Goal: Task Accomplishment & Management: Manage account settings

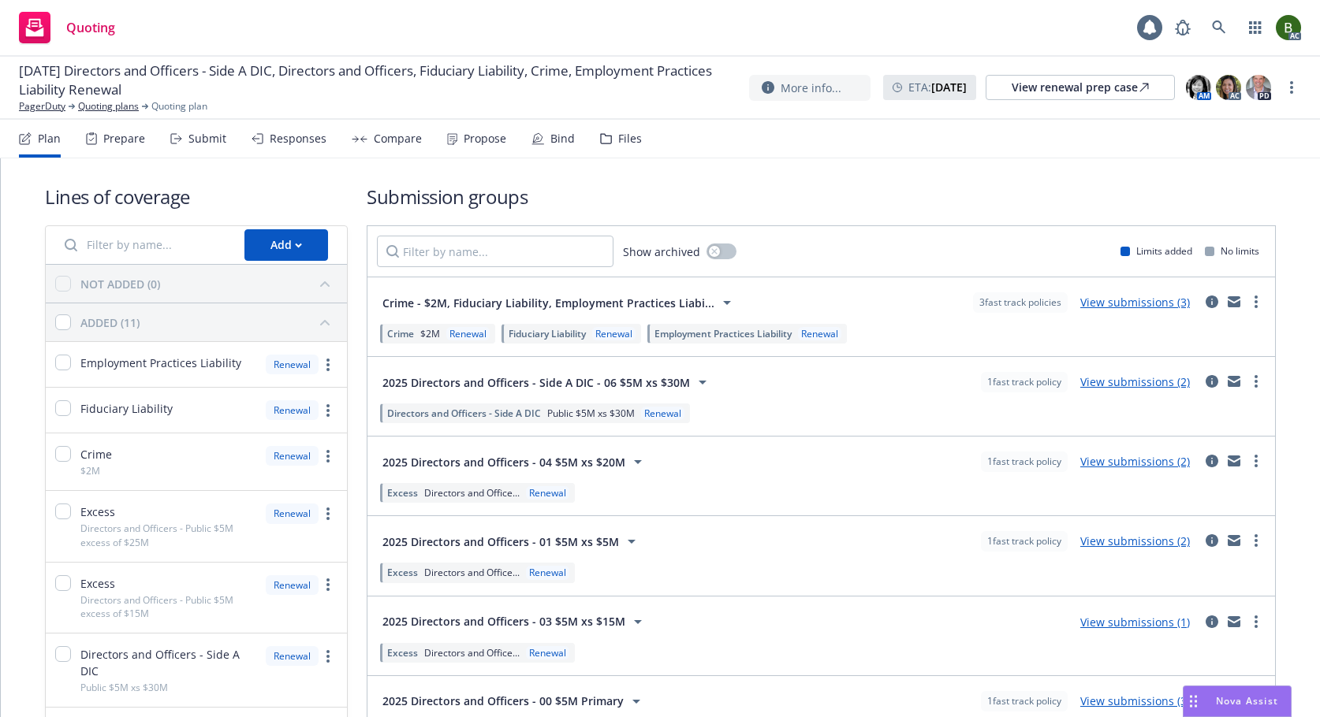
click at [602, 138] on icon at bounding box center [606, 138] width 12 height 11
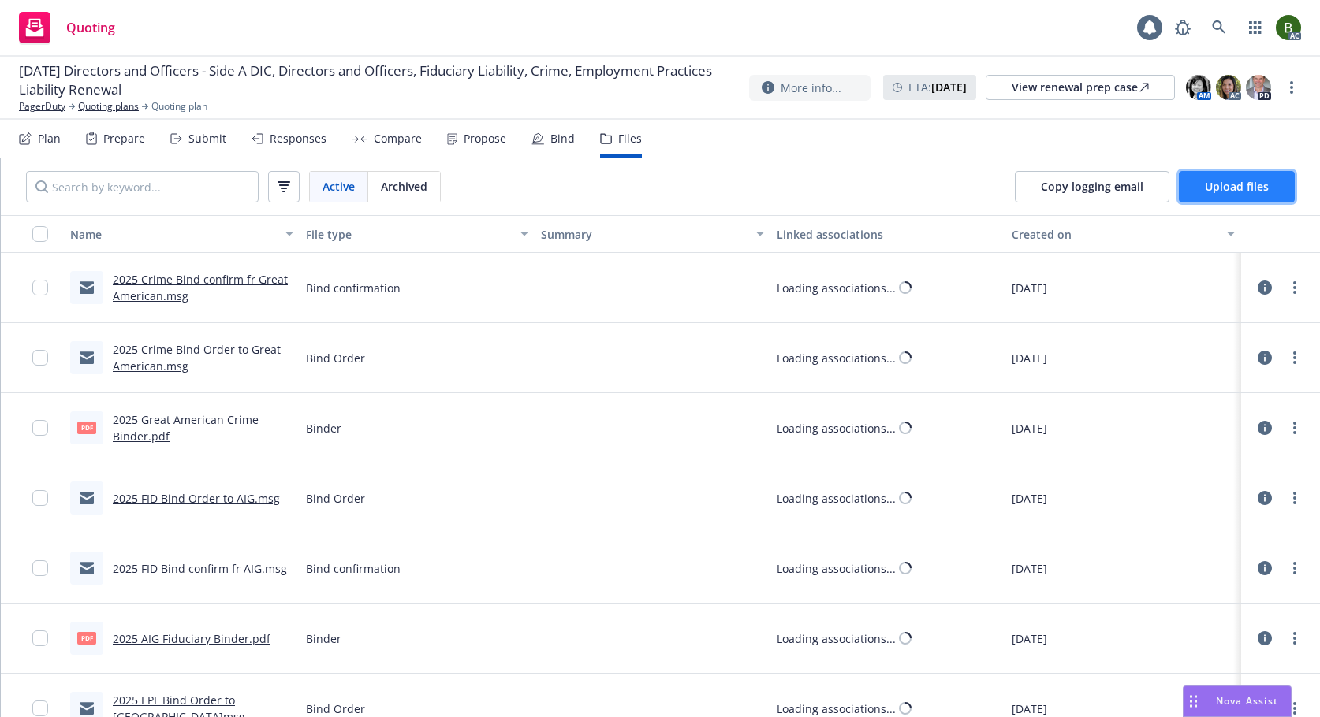
click at [1242, 185] on span "Upload files" at bounding box center [1237, 186] width 64 height 15
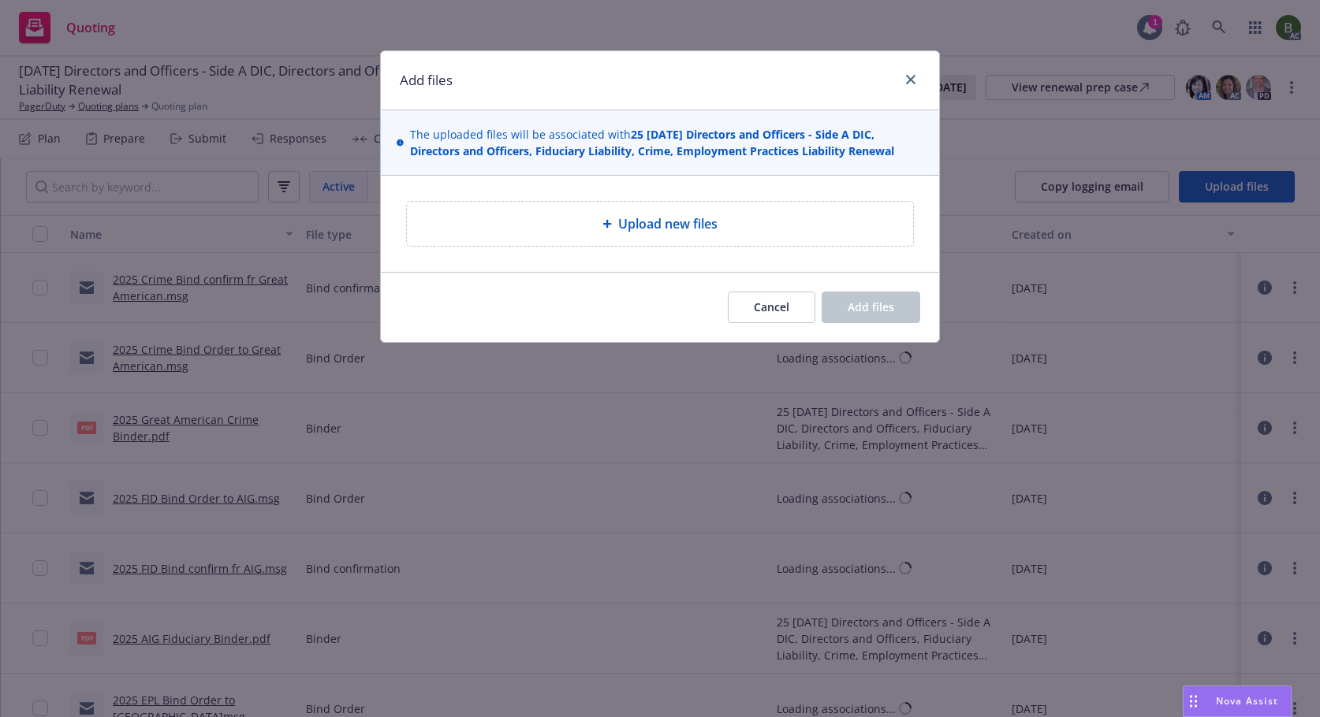
click at [651, 214] on span "Upload new files" at bounding box center [667, 223] width 99 height 19
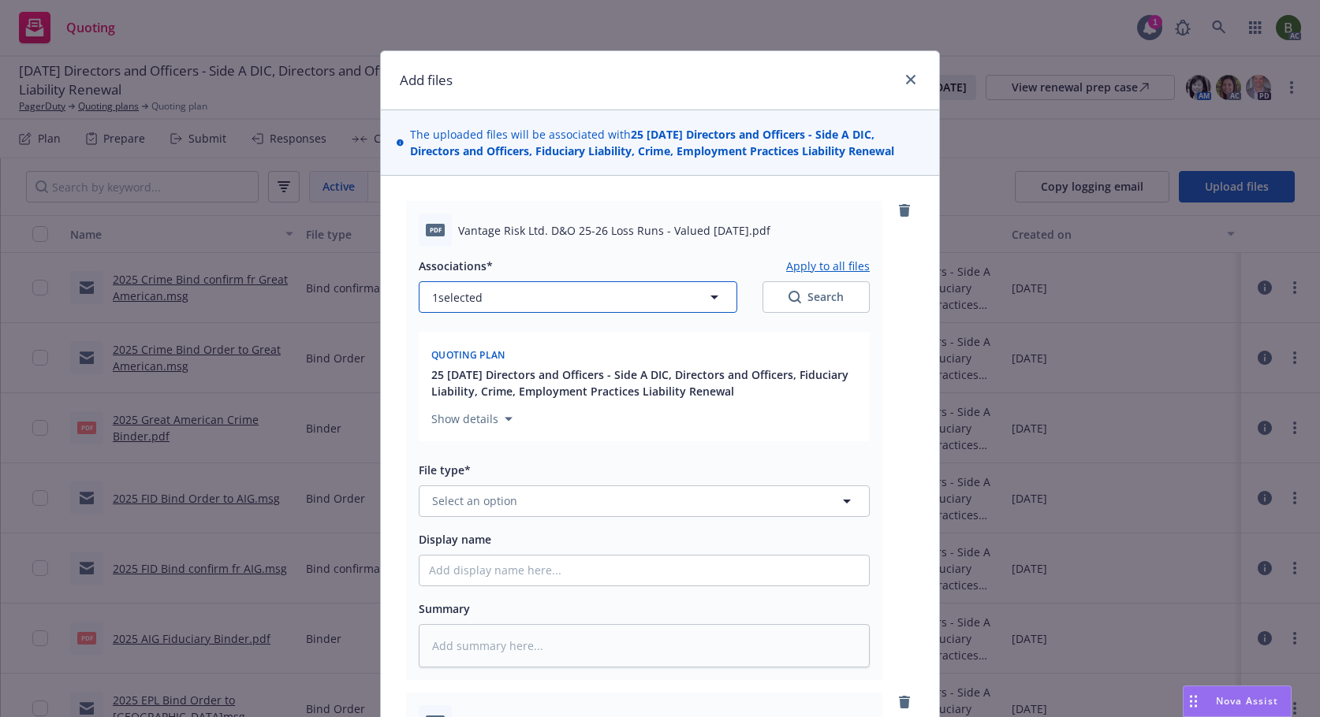
click at [580, 297] on button "1 selected" at bounding box center [578, 297] width 318 height 32
type textarea "x"
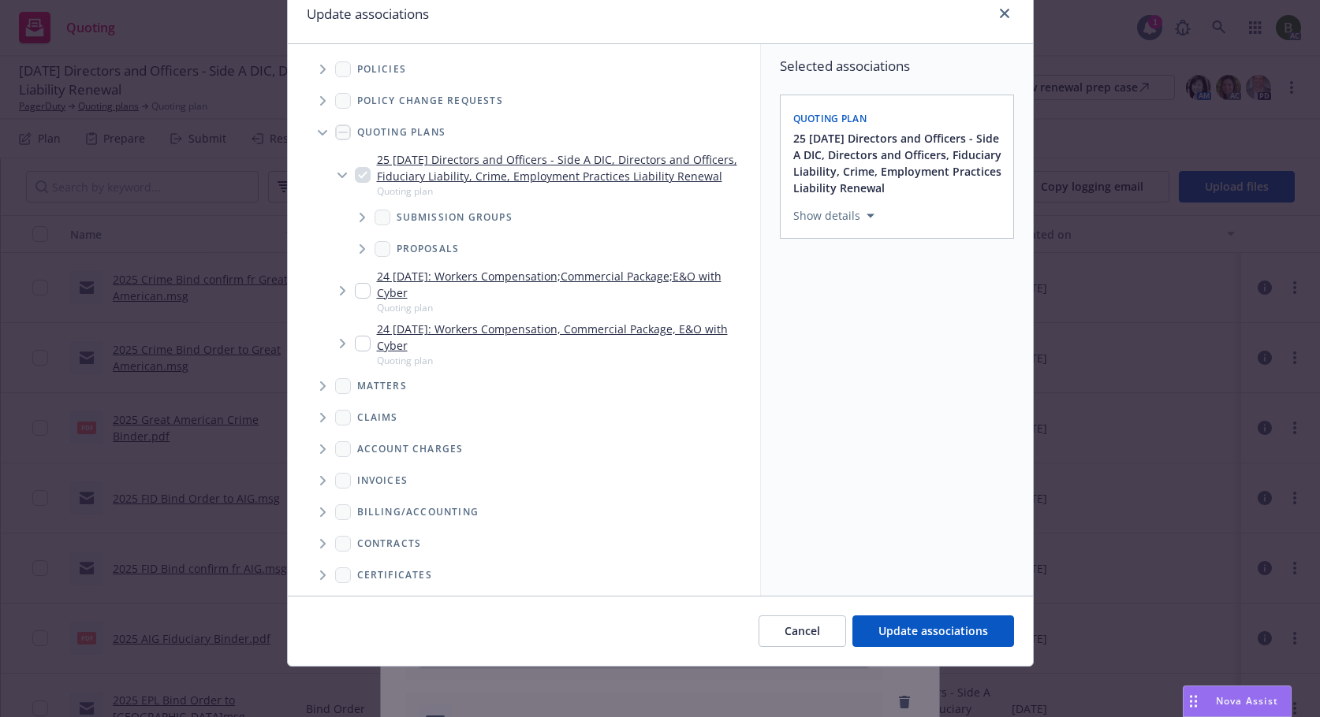
scroll to position [130, 0]
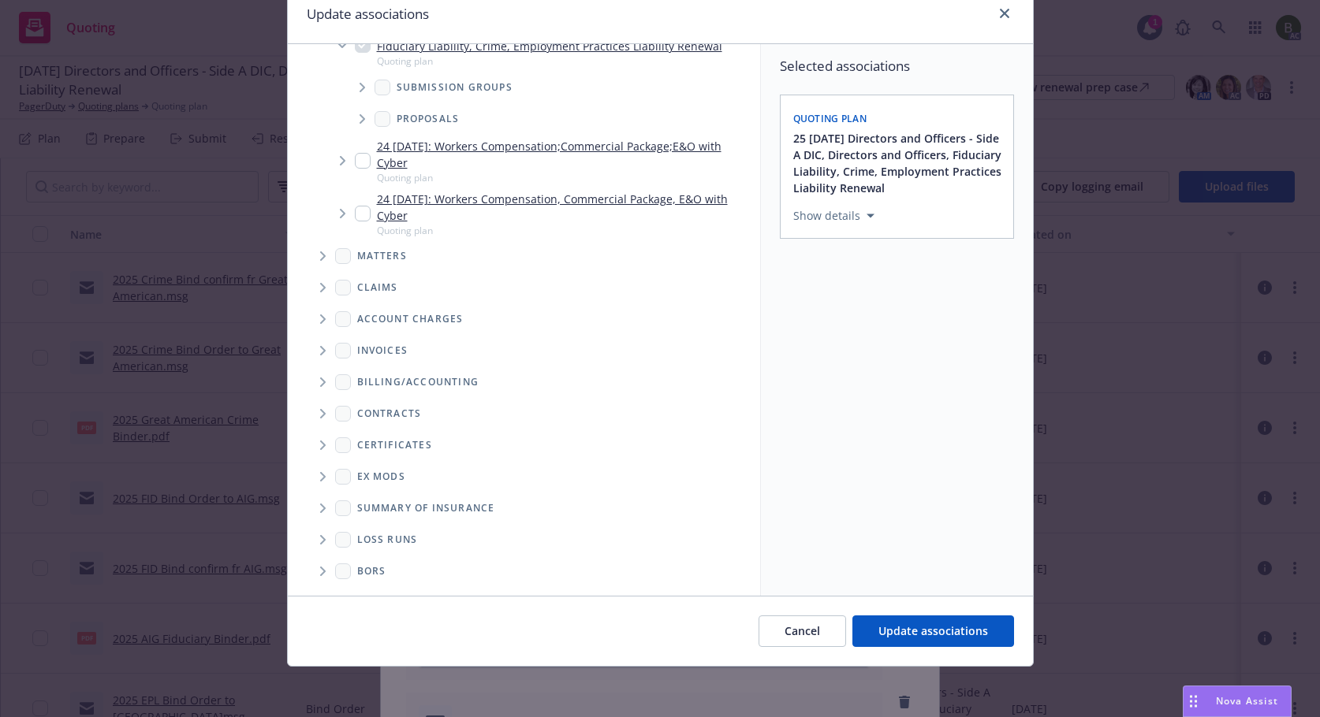
click at [312, 542] on span "Folder Tree Example" at bounding box center [322, 539] width 25 height 25
click at [383, 592] on link "2025" at bounding box center [394, 596] width 25 height 17
checkbox input "true"
click at [895, 631] on span "Update associations" at bounding box center [933, 631] width 110 height 15
type textarea "x"
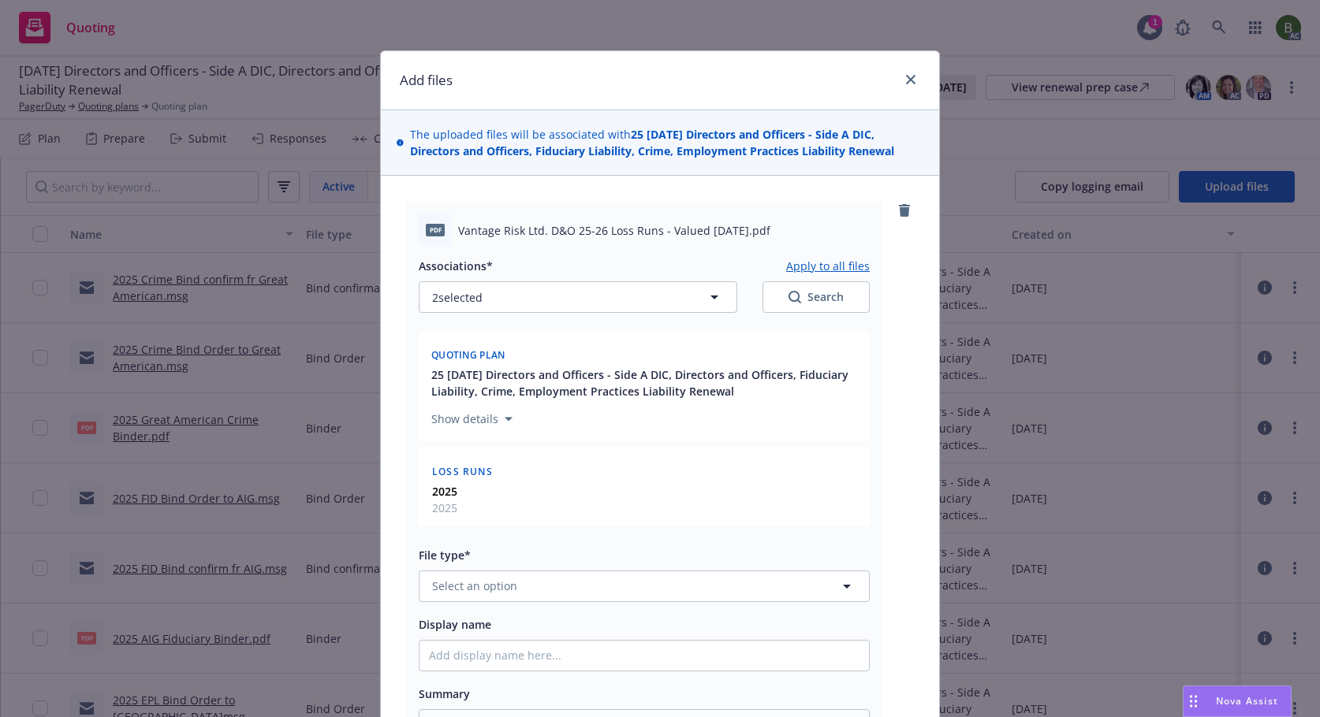
scroll to position [237, 0]
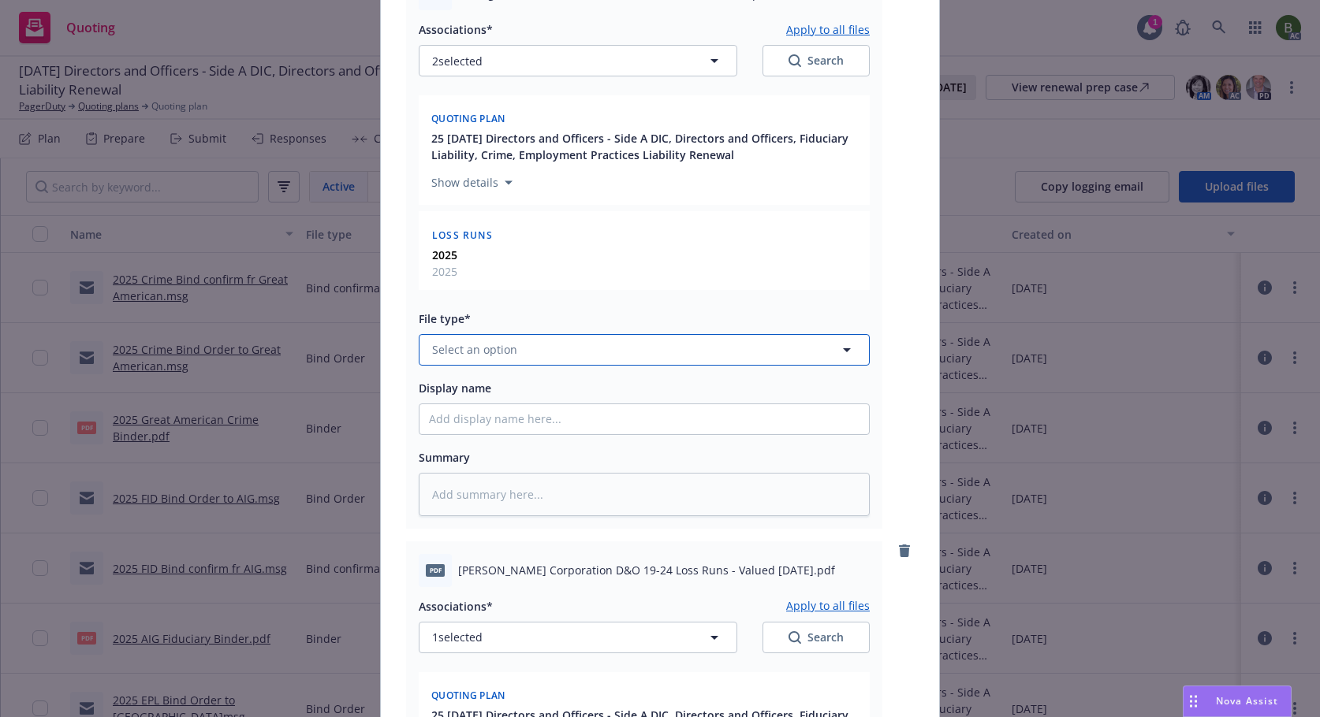
click at [567, 353] on button "Select an option" at bounding box center [644, 350] width 451 height 32
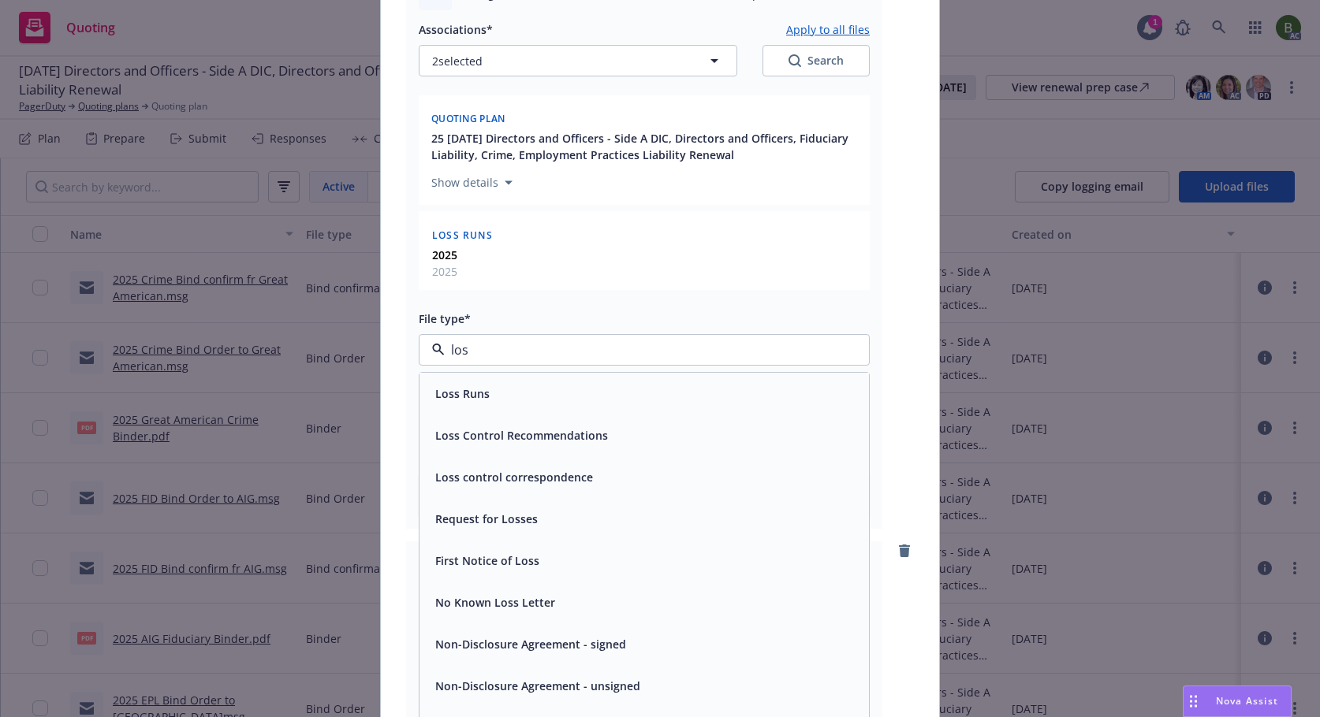
type input "loss"
click at [472, 395] on span "Loss Runs" at bounding box center [462, 394] width 54 height 17
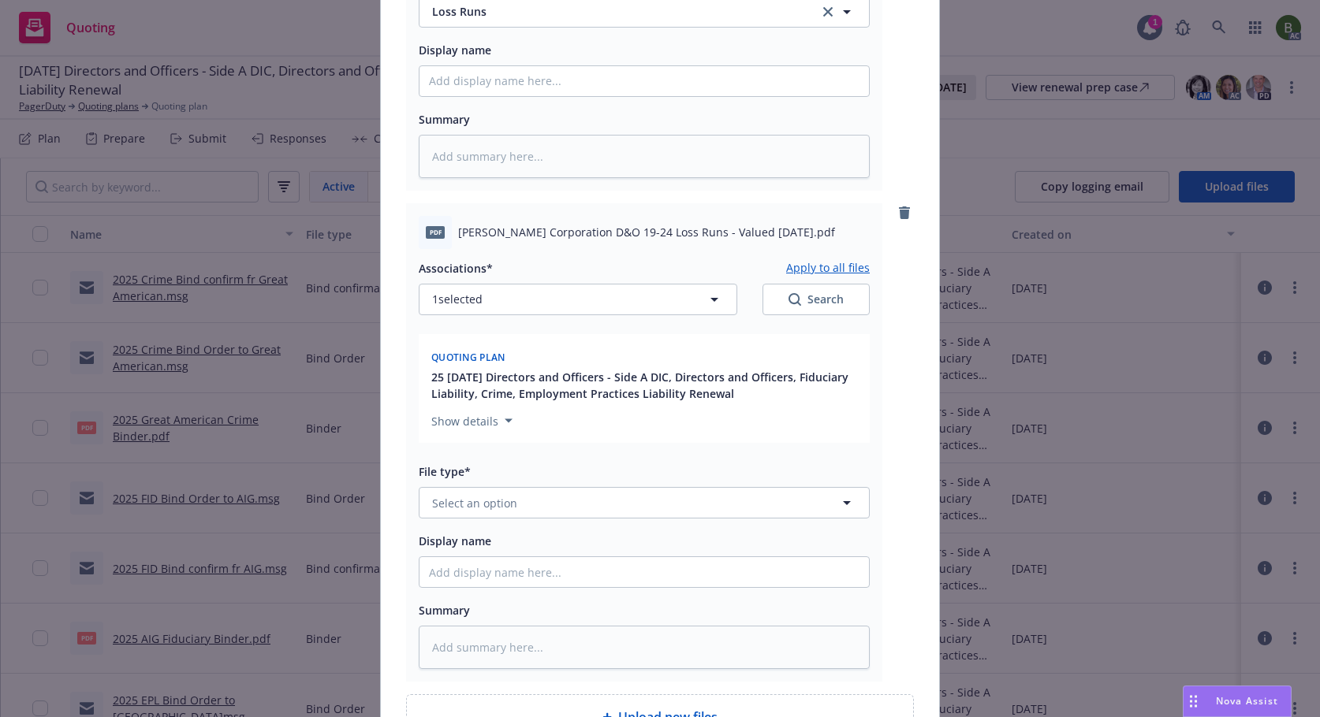
scroll to position [631, 0]
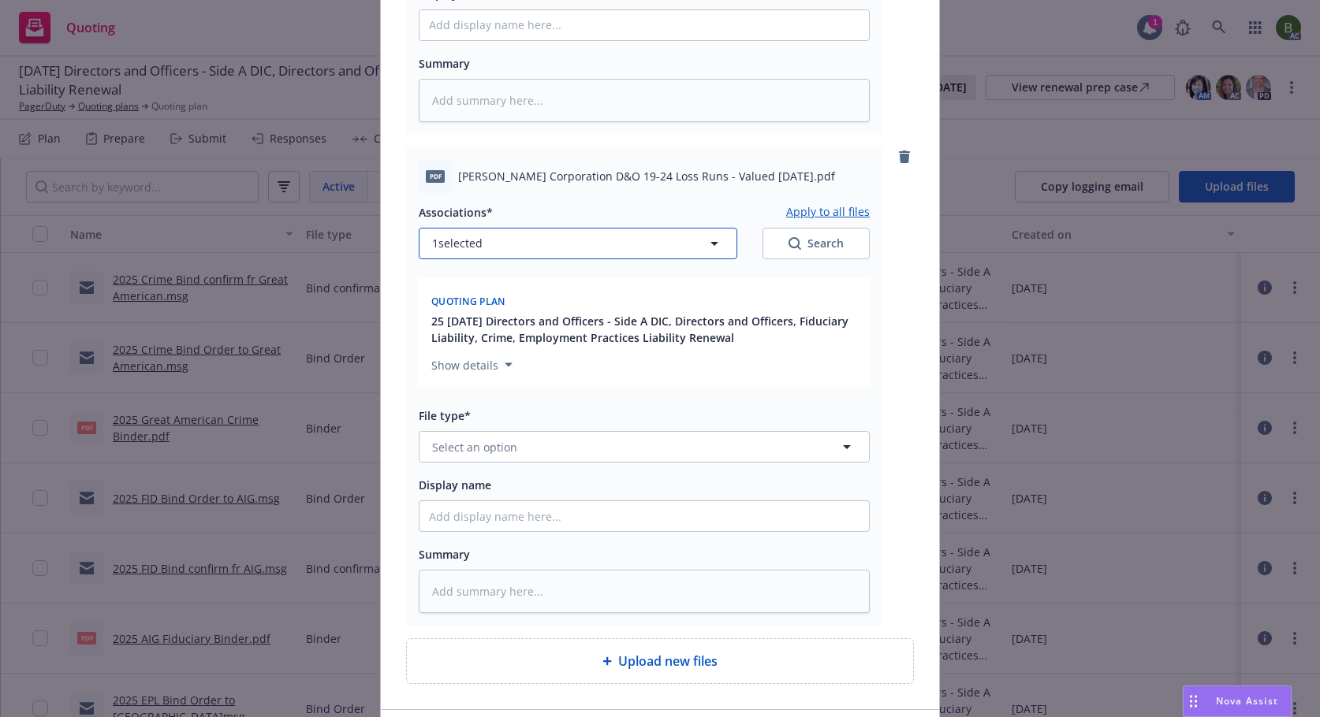
click at [534, 247] on button "1 selected" at bounding box center [578, 244] width 318 height 32
type textarea "x"
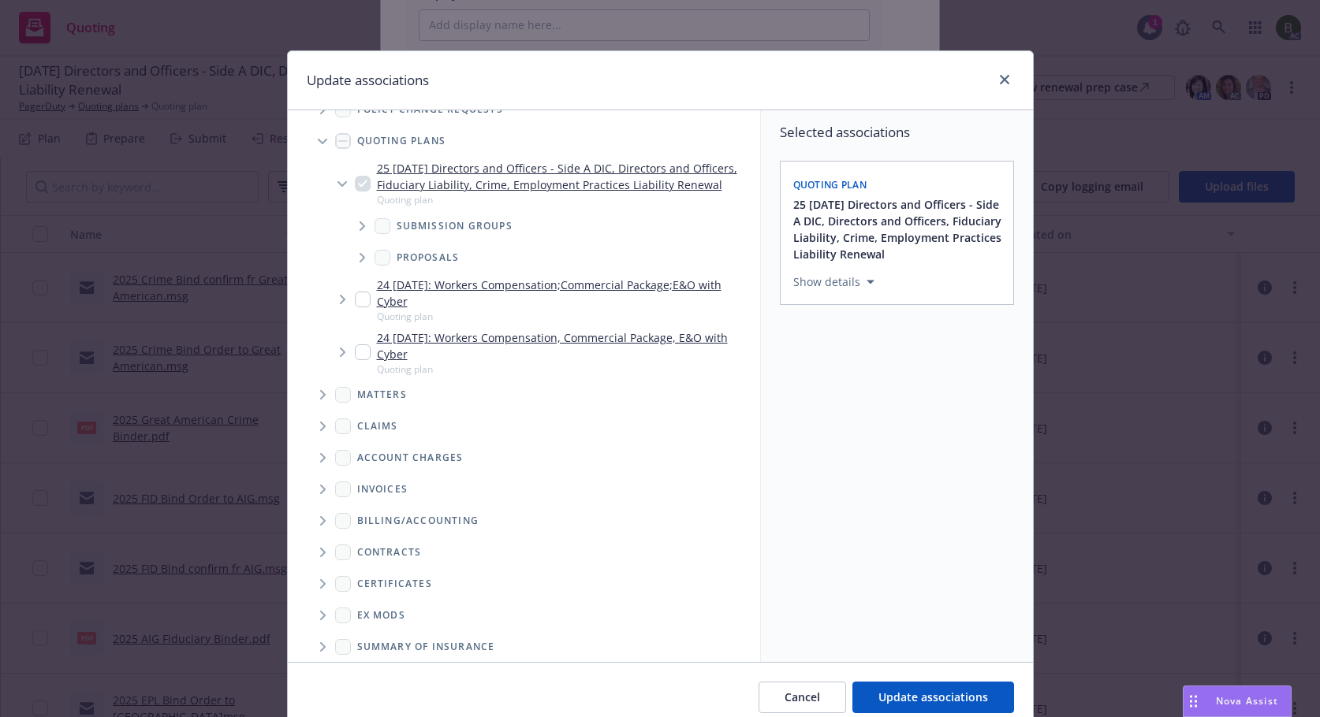
scroll to position [130, 0]
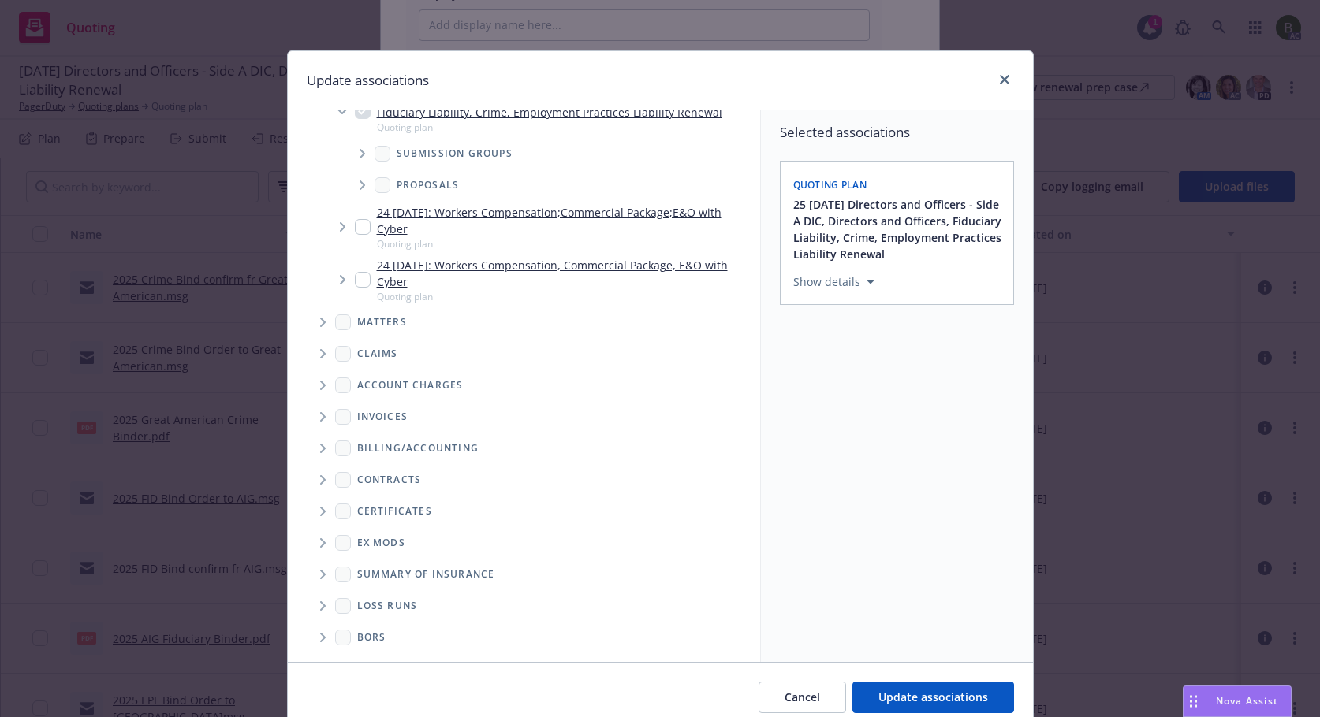
click at [322, 605] on span "Folder Tree Example" at bounding box center [322, 606] width 25 height 25
click at [393, 652] on div "2025" at bounding box center [382, 662] width 50 height 23
checkbox input "true"
click at [861, 697] on button "Update associations" at bounding box center [933, 698] width 162 height 32
type textarea "x"
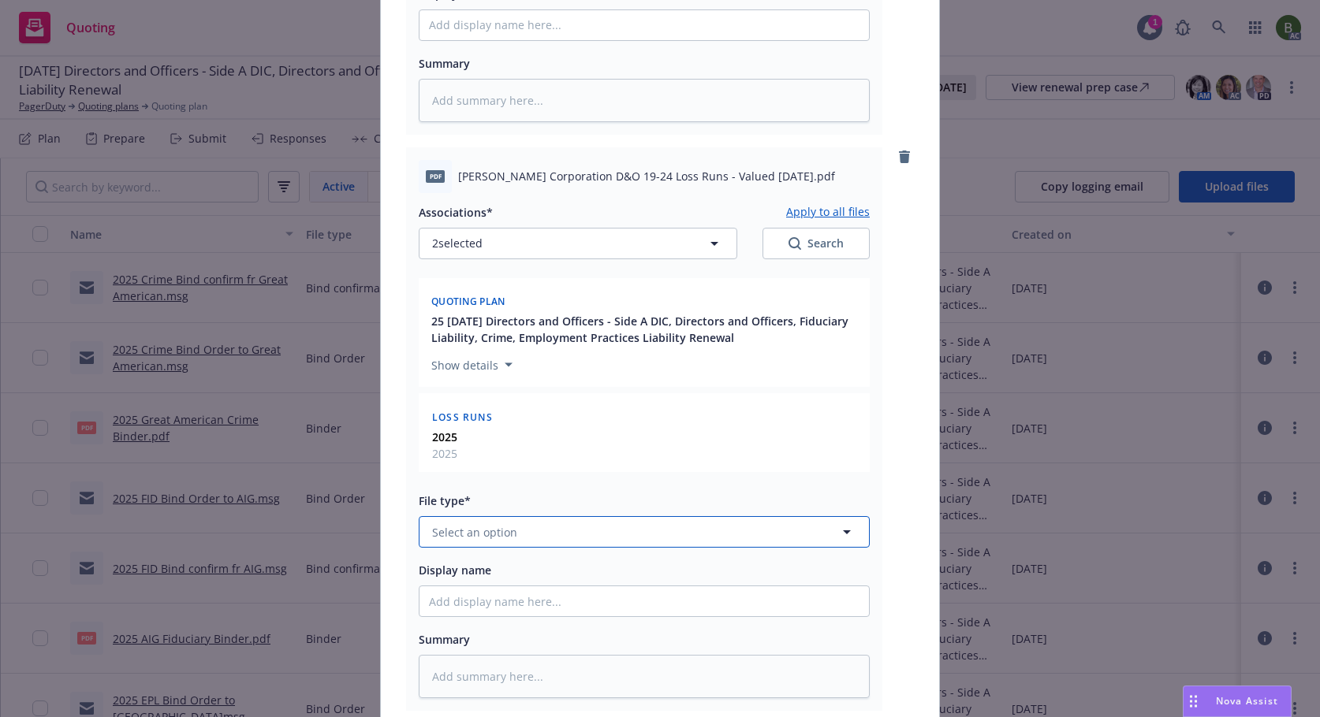
click at [643, 538] on button "Select an option" at bounding box center [644, 532] width 451 height 32
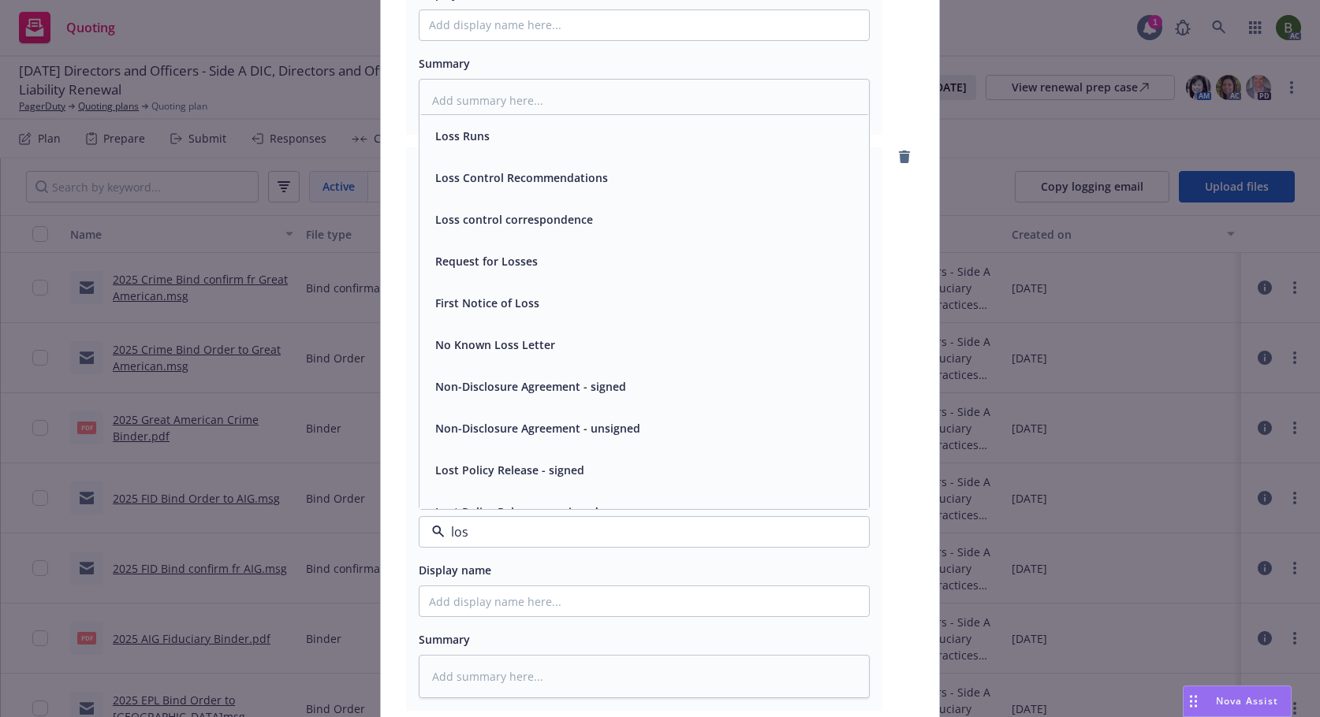
type input "loss"
click at [472, 133] on span "Loss Runs" at bounding box center [462, 136] width 54 height 17
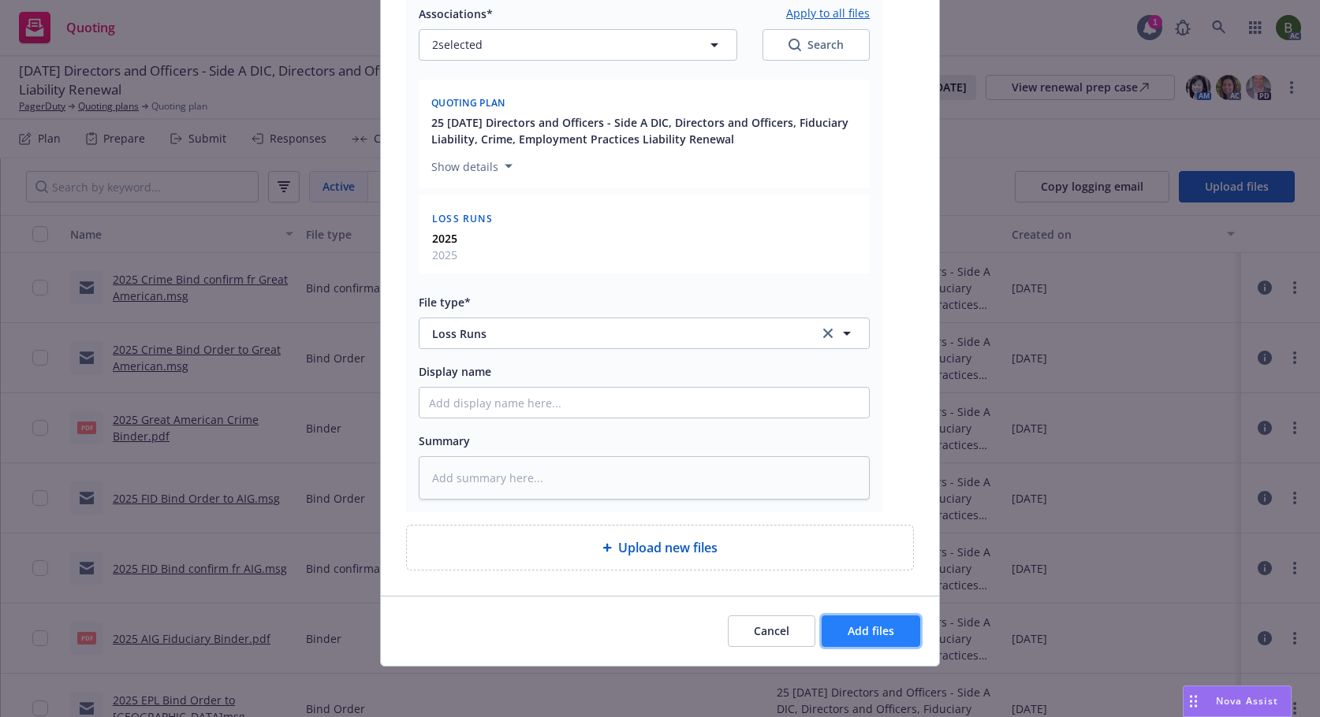
click at [851, 620] on button "Add files" at bounding box center [870, 632] width 99 height 32
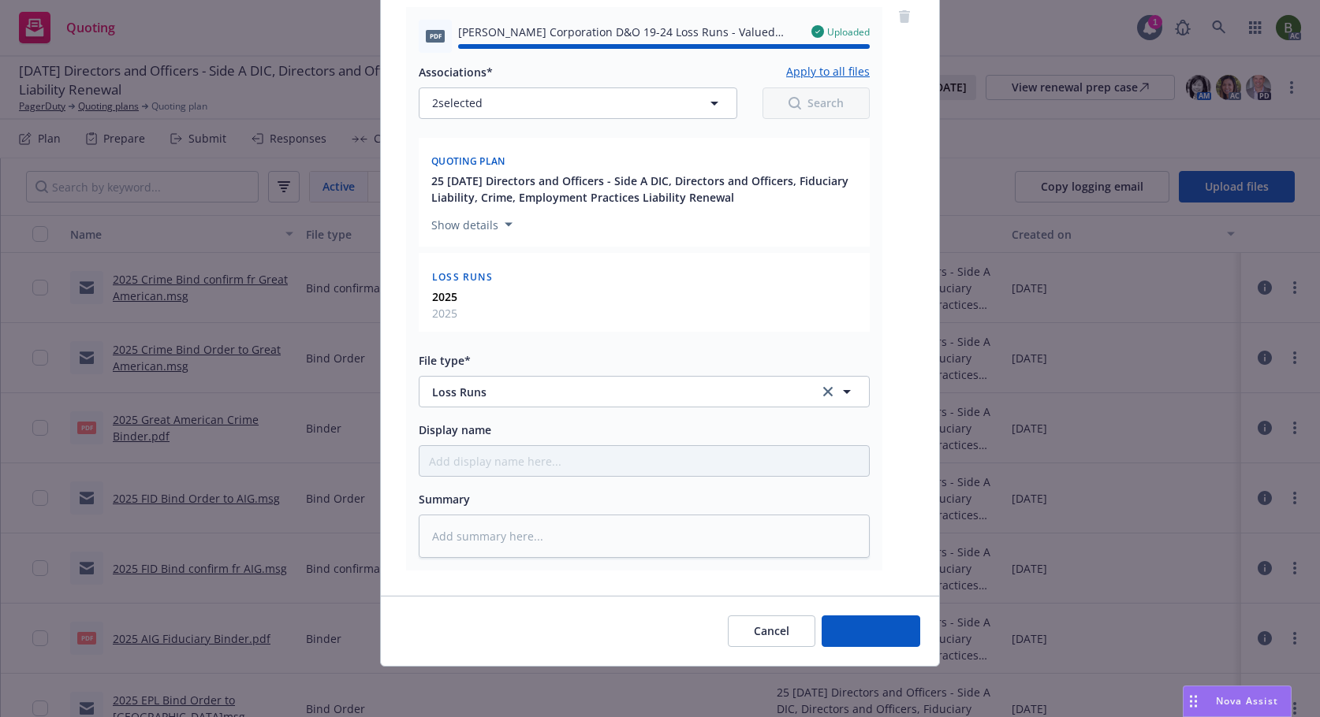
type textarea "x"
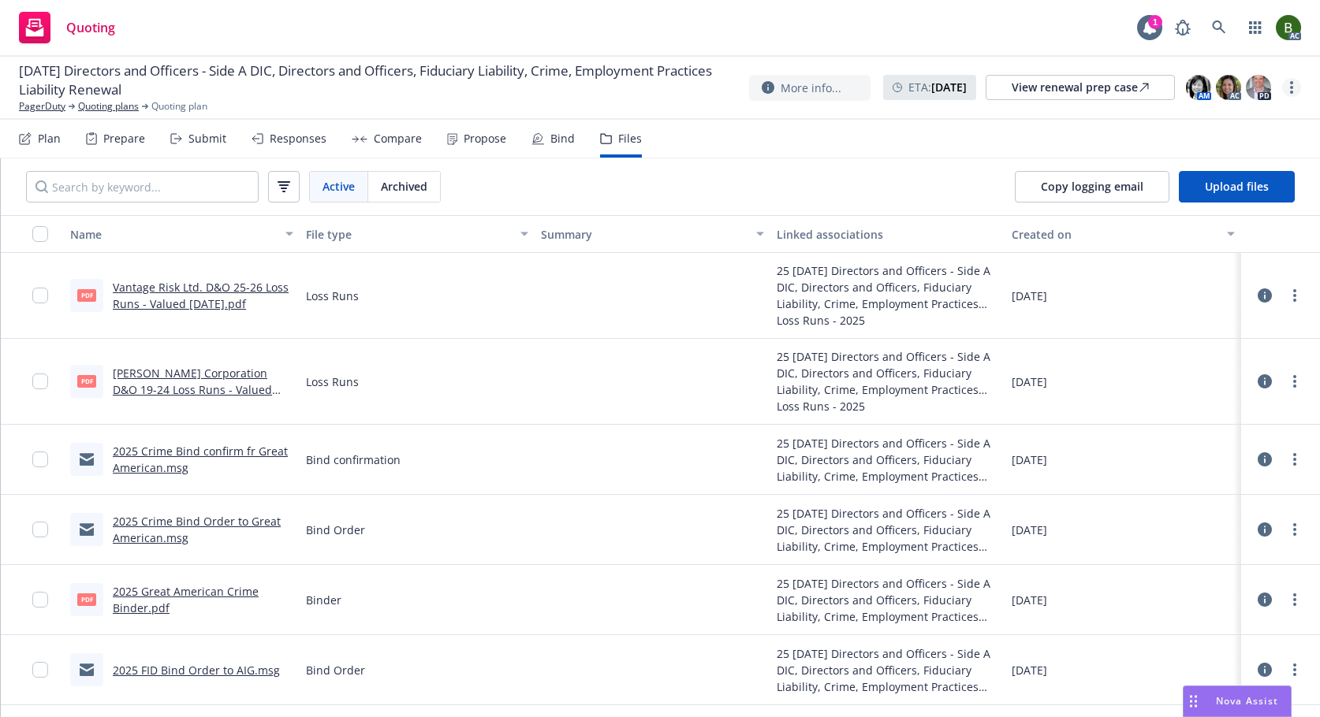
click at [1296, 87] on link "more" at bounding box center [1291, 87] width 19 height 19
click at [40, 106] on link "PagerDuty" at bounding box center [42, 106] width 47 height 14
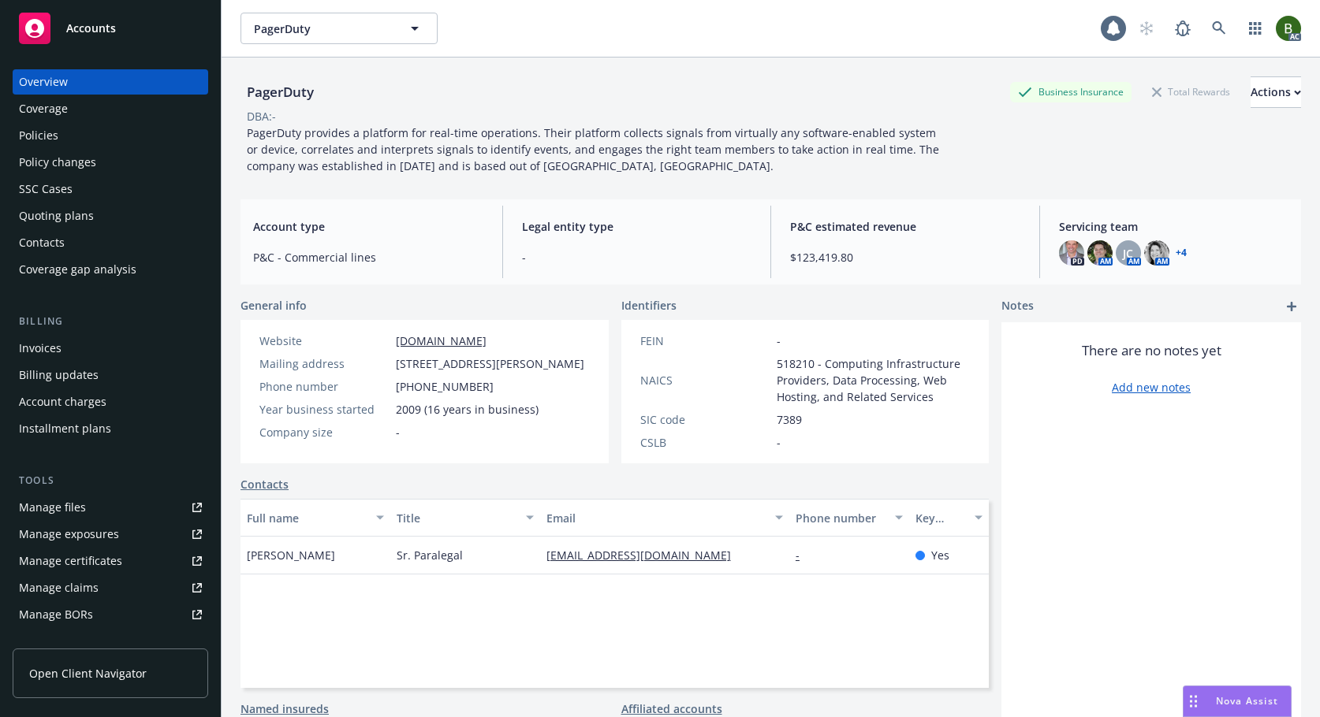
click at [1175, 250] on link "+ 4" at bounding box center [1180, 252] width 11 height 9
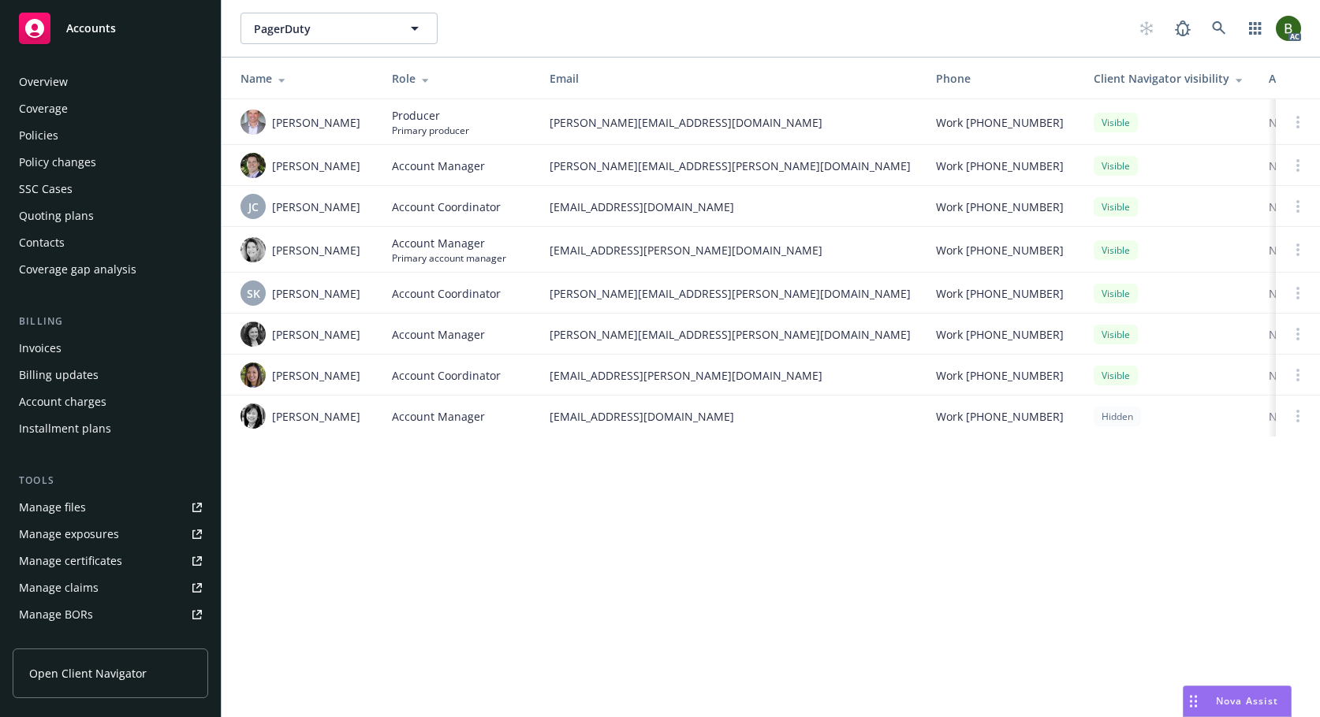
scroll to position [283, 0]
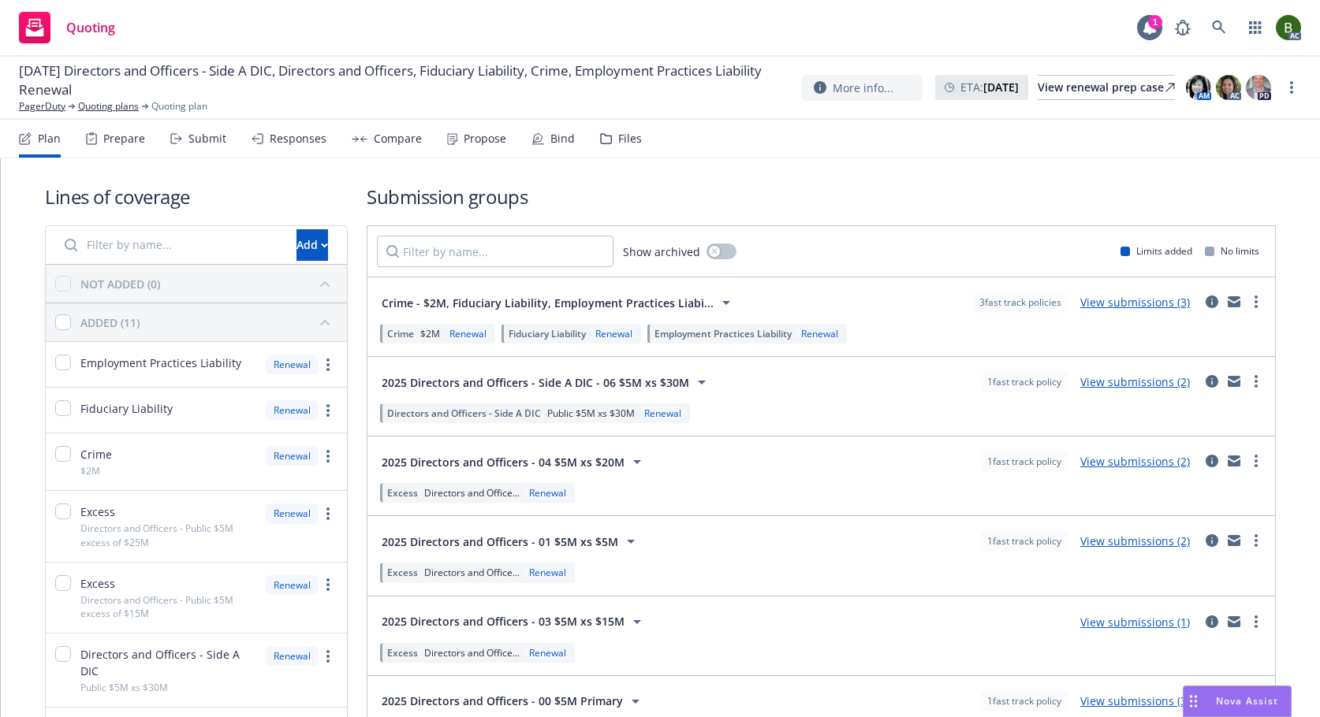
click at [609, 132] on div "Files" at bounding box center [621, 139] width 42 height 38
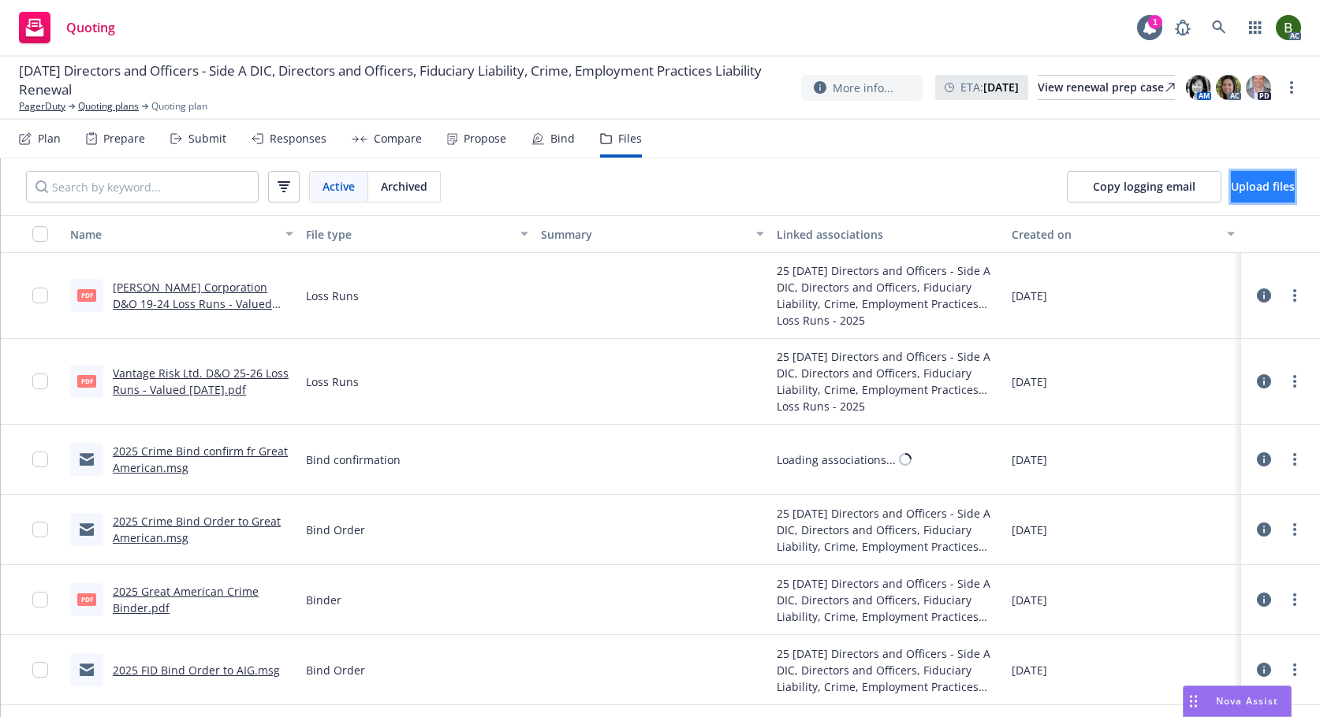
click at [1231, 191] on span "Upload files" at bounding box center [1263, 186] width 64 height 15
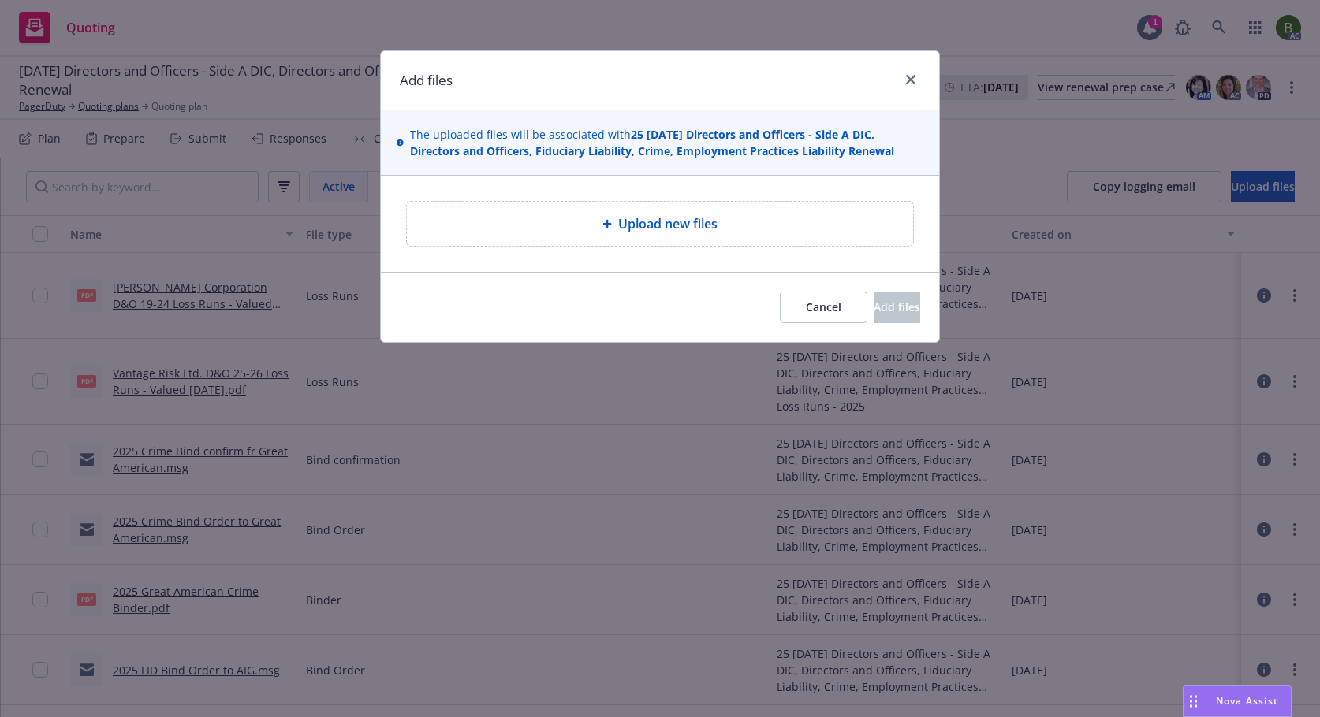
click at [655, 230] on span "Upload new files" at bounding box center [667, 223] width 99 height 19
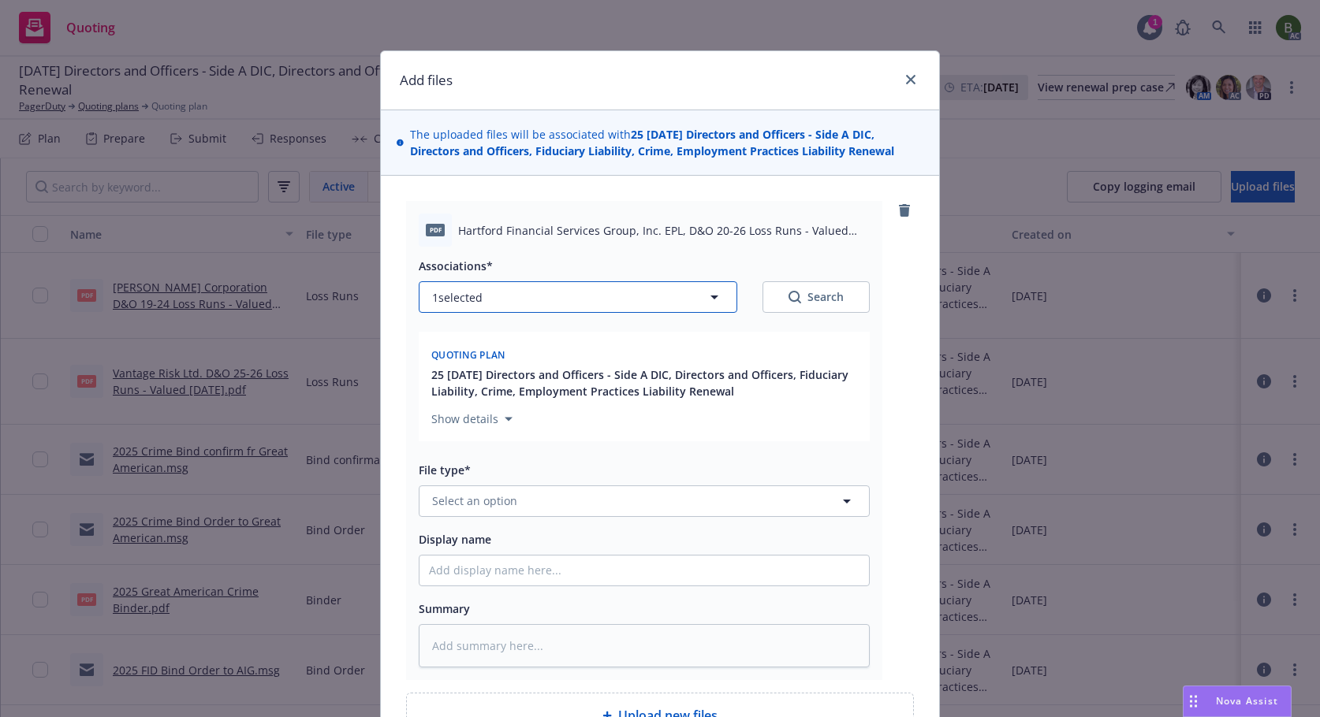
click at [567, 303] on button "1 selected" at bounding box center [578, 297] width 318 height 32
type textarea "x"
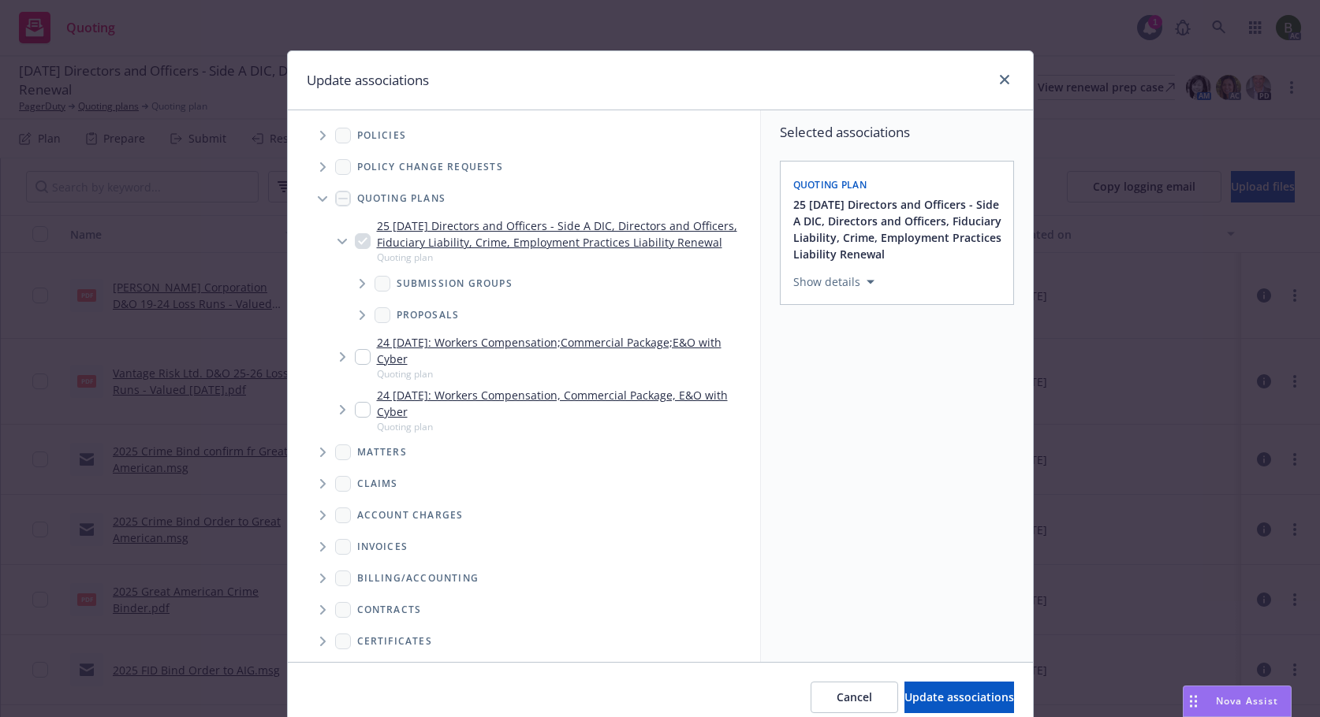
scroll to position [130, 0]
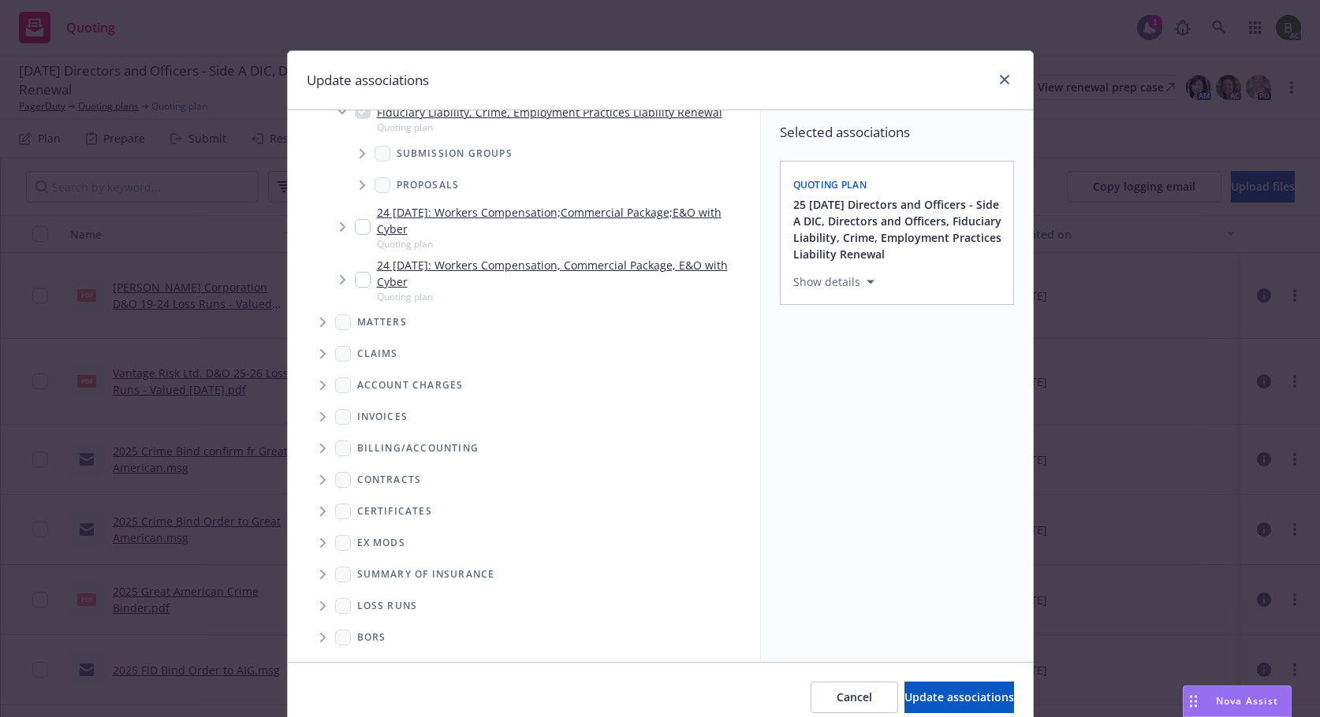
click at [320, 604] on icon "Folder Tree Example" at bounding box center [323, 606] width 6 height 9
click at [387, 654] on link "2025" at bounding box center [394, 662] width 25 height 17
checkbox input "true"
click at [904, 689] on button "Update associations" at bounding box center [959, 698] width 110 height 32
type textarea "x"
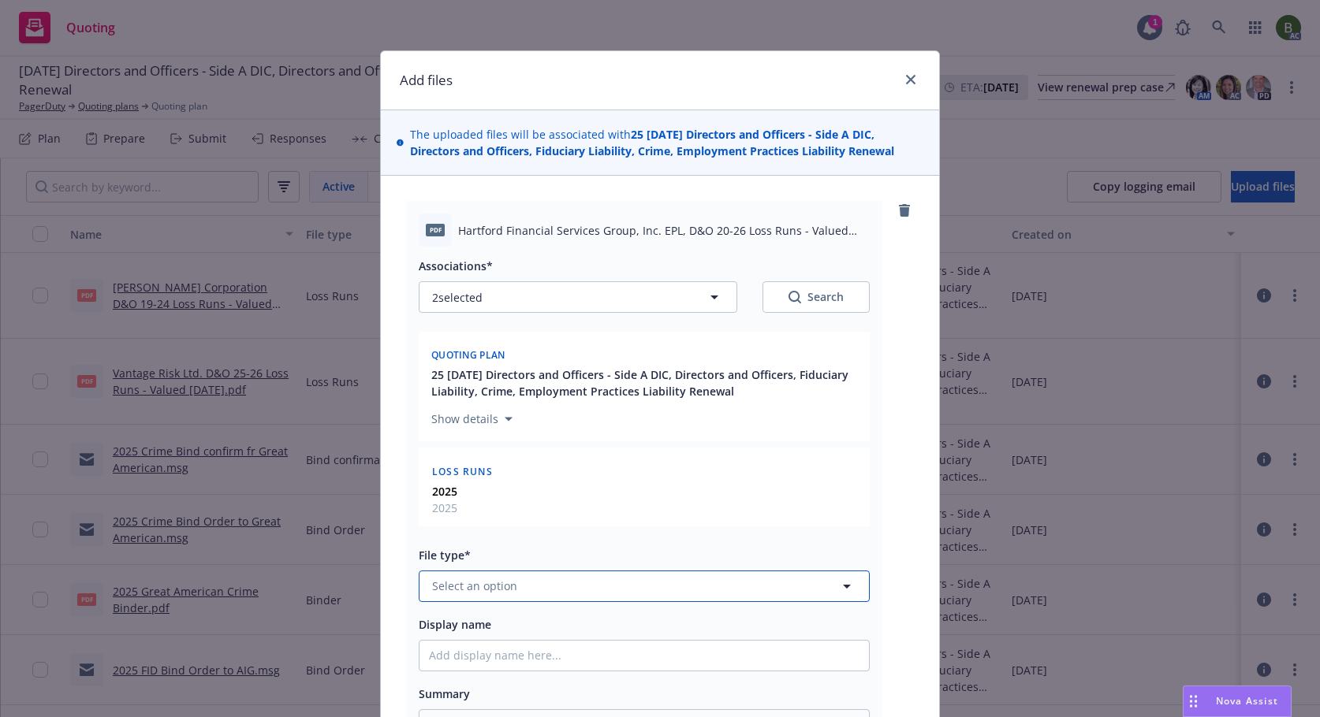
click at [640, 597] on button "Select an option" at bounding box center [644, 587] width 451 height 32
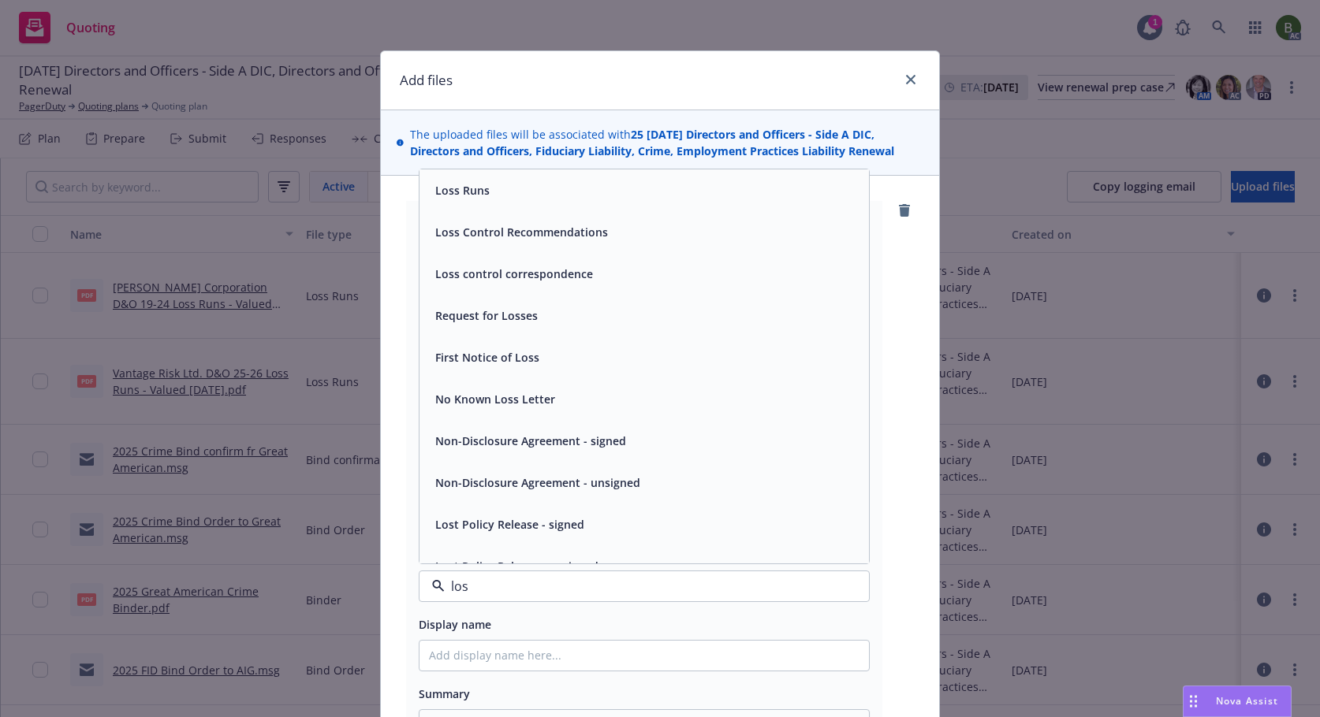
type input "loss"
click at [470, 204] on div "Loss Runs" at bounding box center [643, 190] width 449 height 42
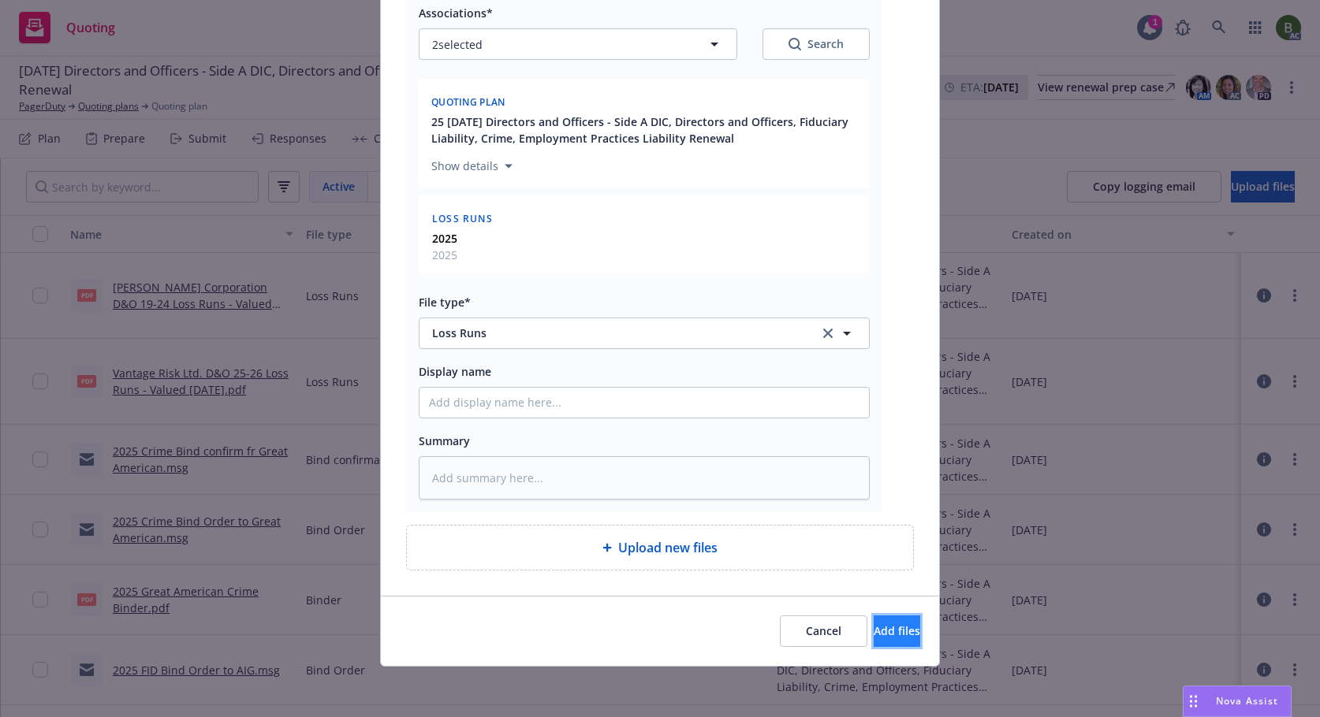
click at [873, 633] on span "Add files" at bounding box center [896, 631] width 47 height 15
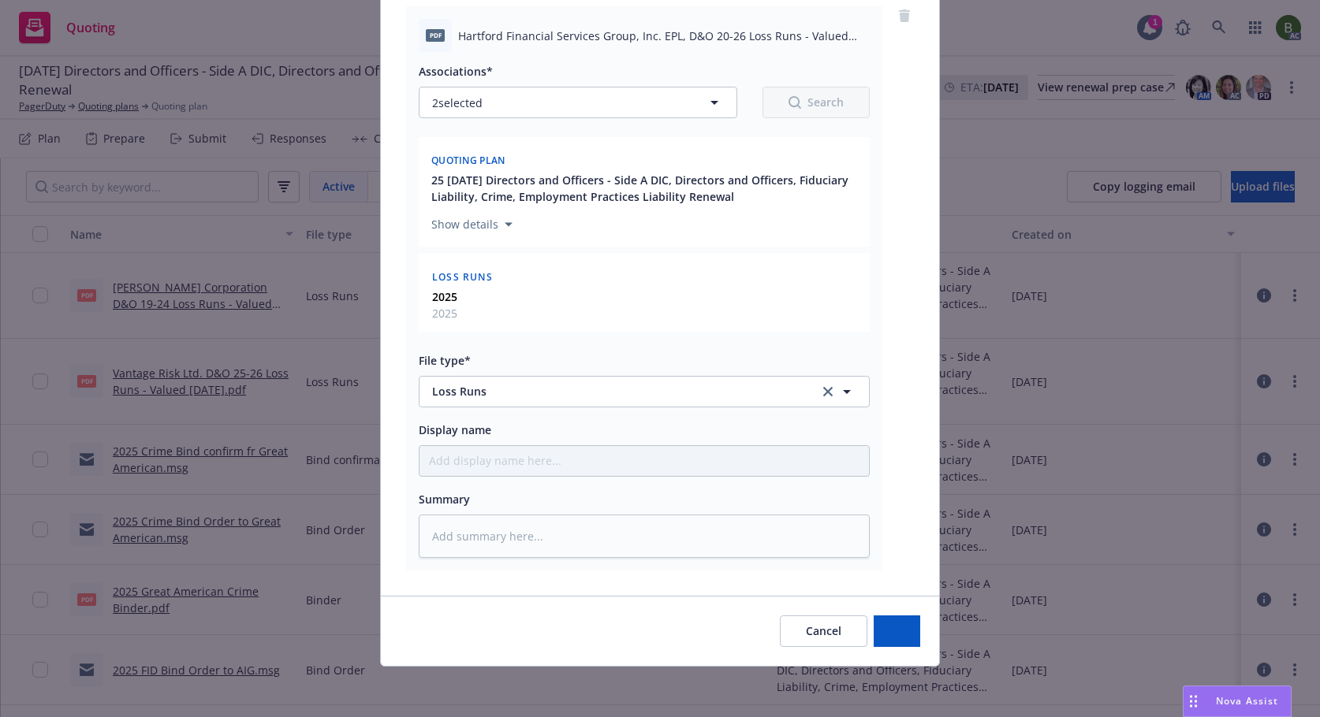
scroll to position [195, 0]
type textarea "x"
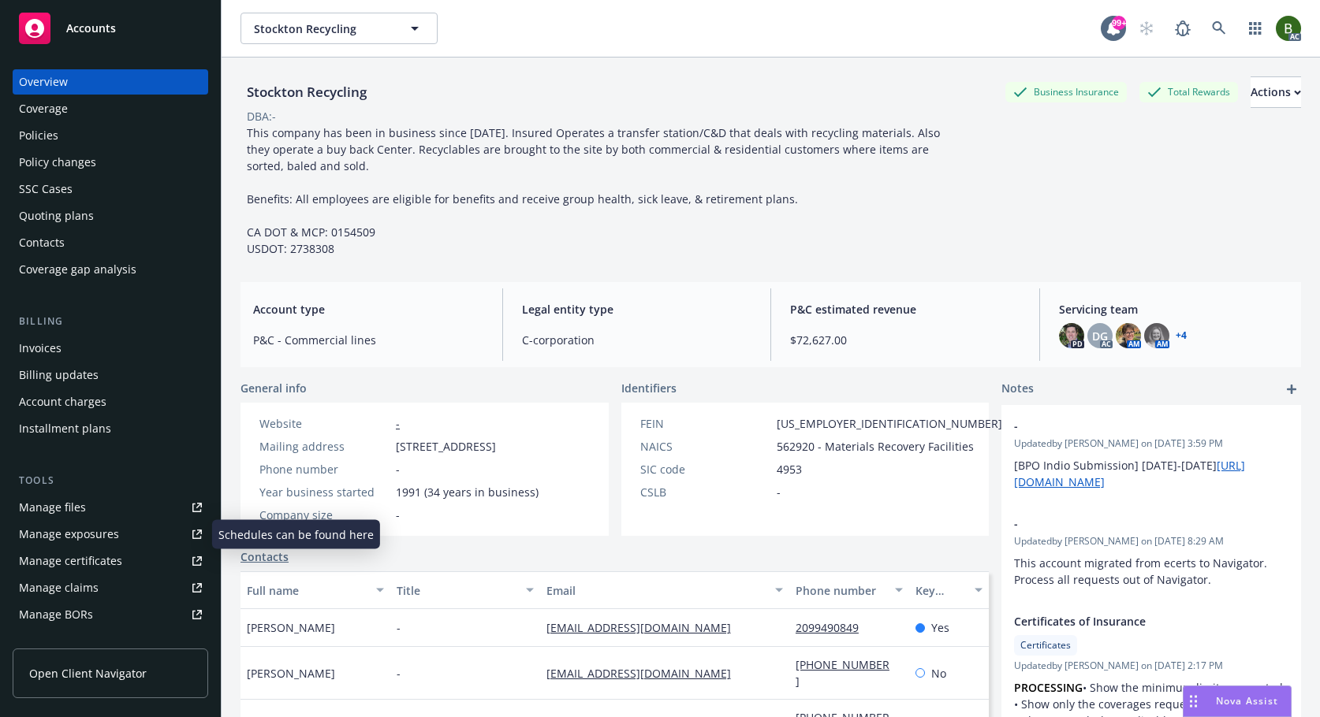
click at [76, 513] on div "Manage files" at bounding box center [52, 507] width 67 height 25
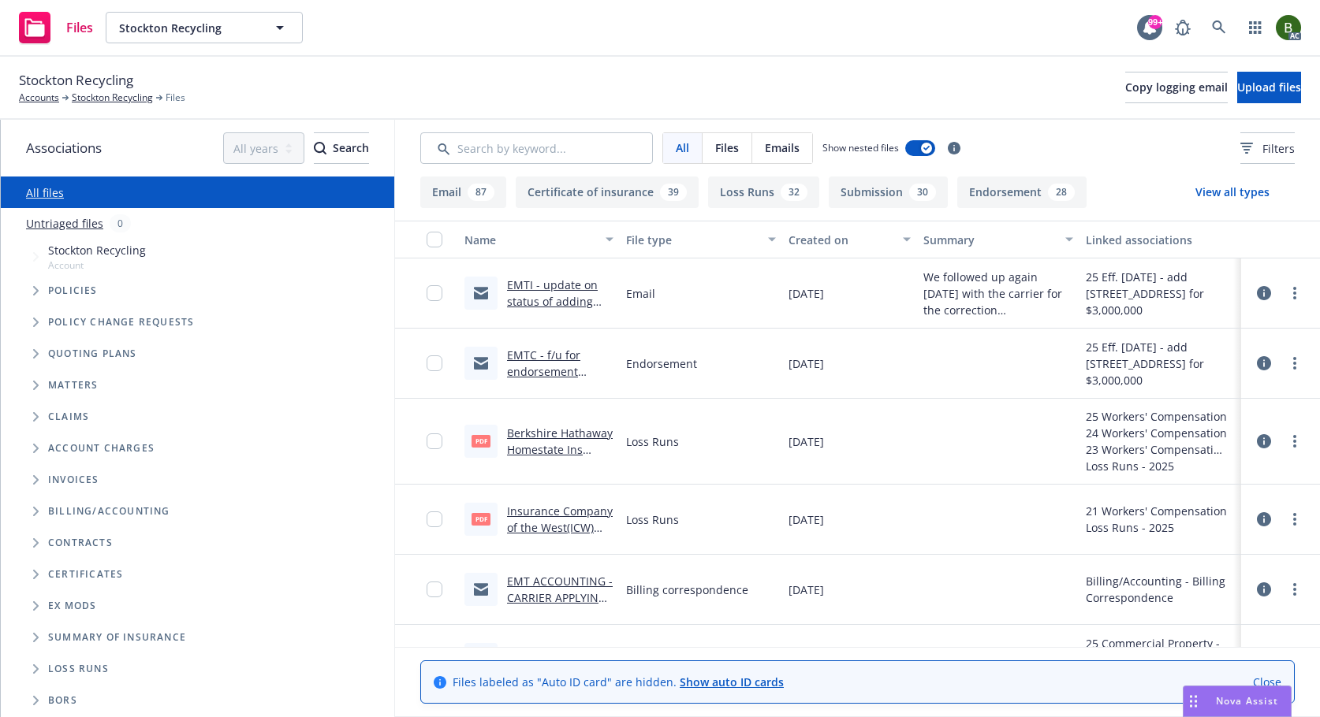
click at [1250, 71] on div "Stockton Recycling Accounts Stockton Recycling Files Copy logging email Upload …" at bounding box center [660, 87] width 1282 height 35
click at [1246, 88] on span "Upload files" at bounding box center [1269, 87] width 64 height 15
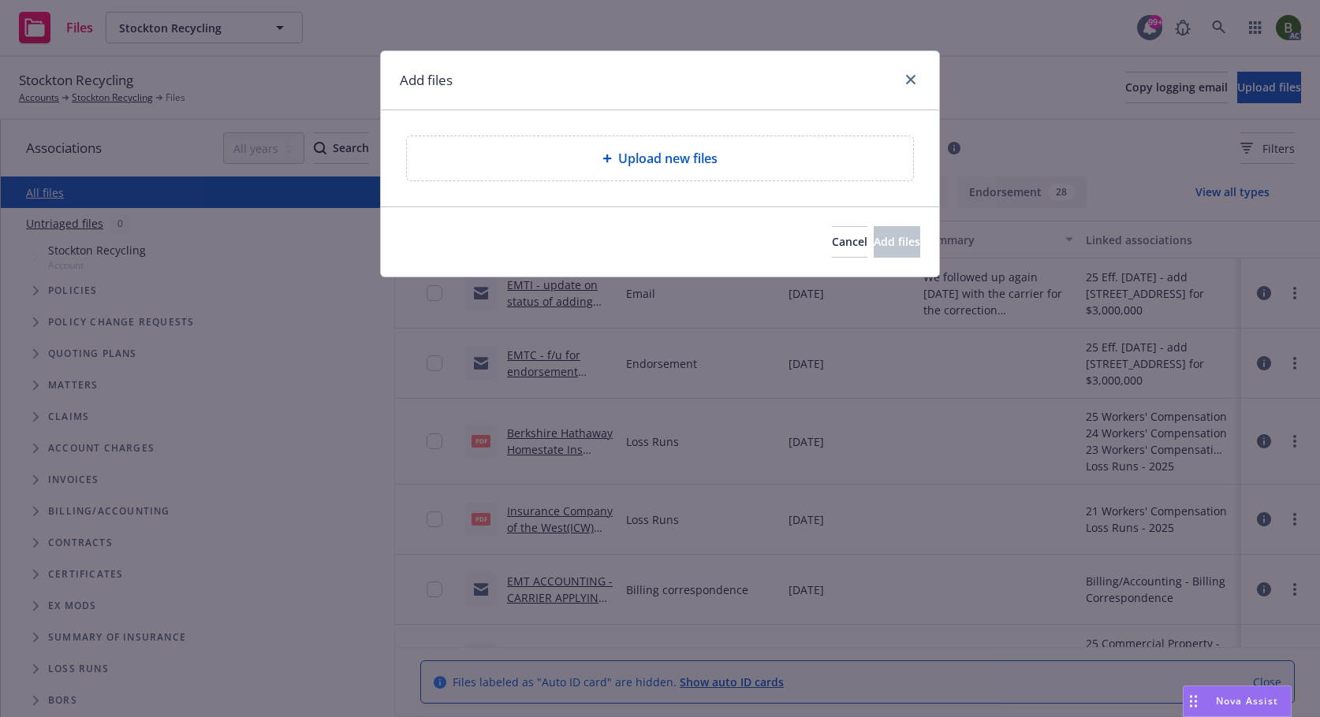
click at [672, 154] on span "Upload new files" at bounding box center [667, 158] width 99 height 19
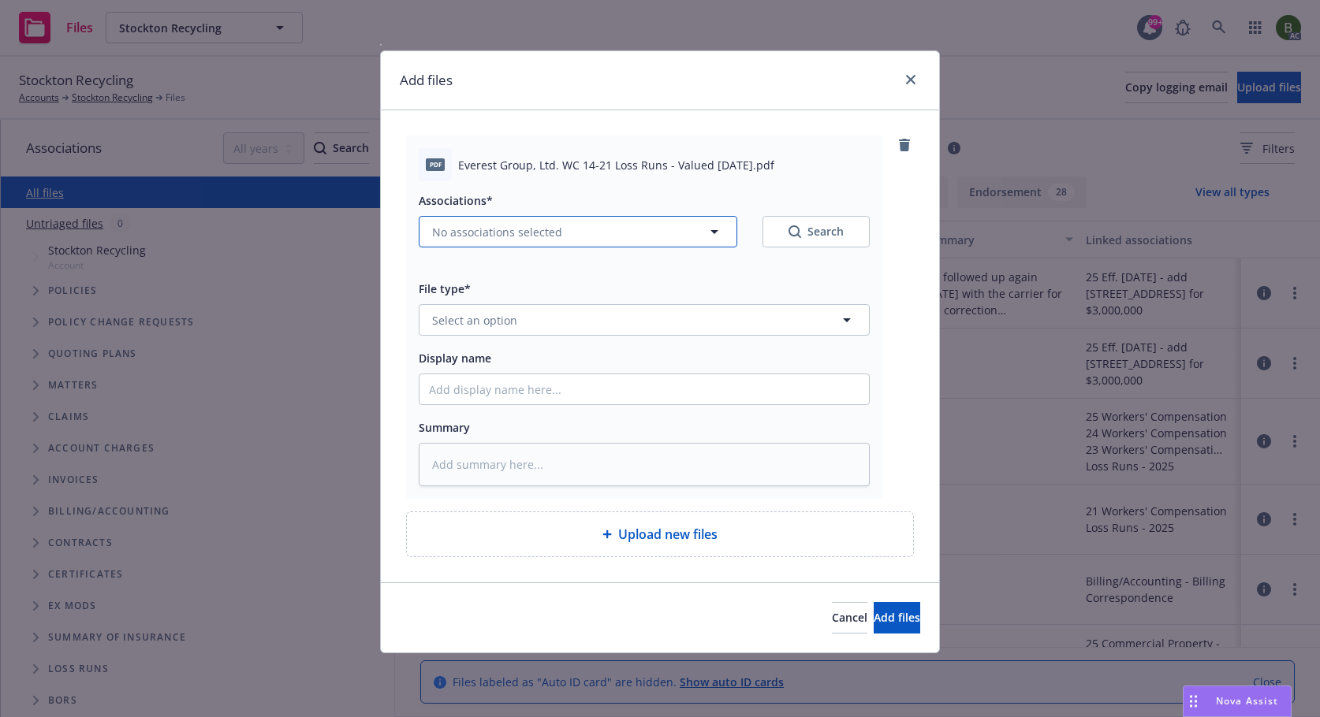
click at [516, 229] on span "No associations selected" at bounding box center [497, 232] width 130 height 17
type textarea "x"
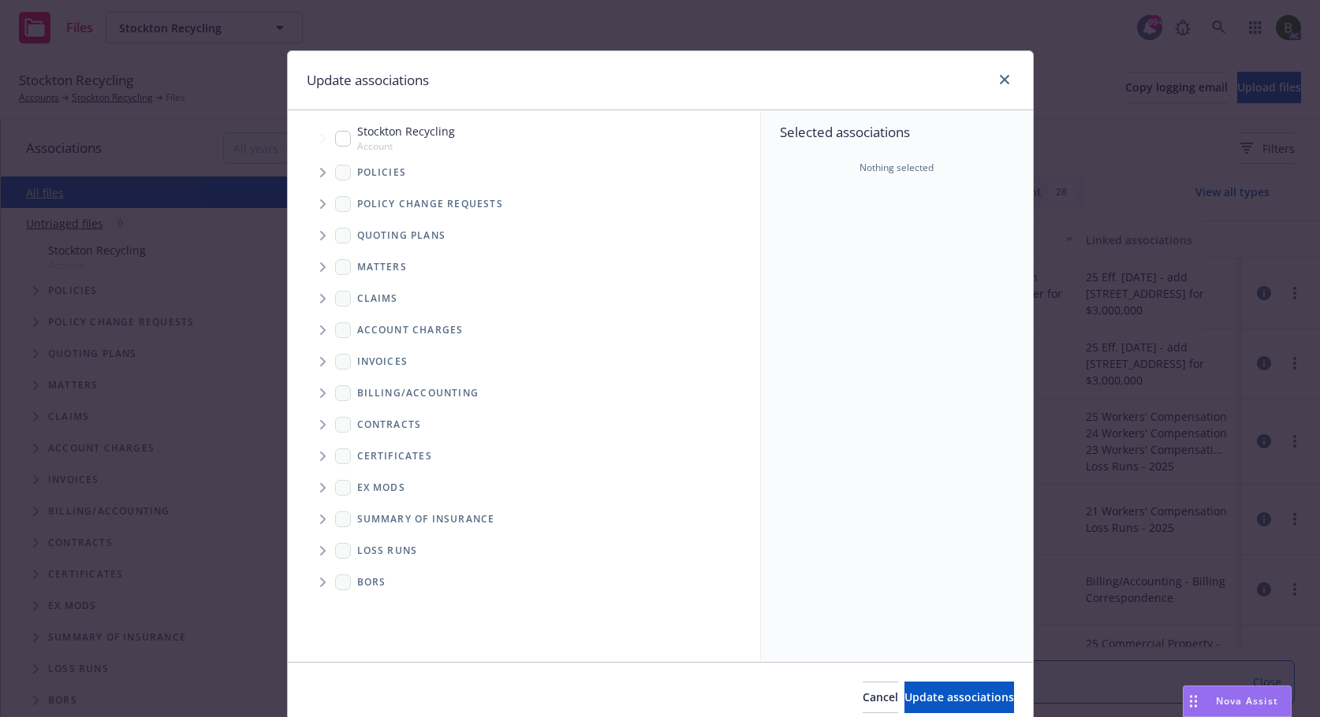
click at [322, 554] on span "Folder Tree Example" at bounding box center [322, 550] width 25 height 25
click at [367, 602] on div "2025" at bounding box center [382, 607] width 50 height 23
checkbox input "true"
click at [315, 167] on span "Tree Example" at bounding box center [322, 172] width 25 height 25
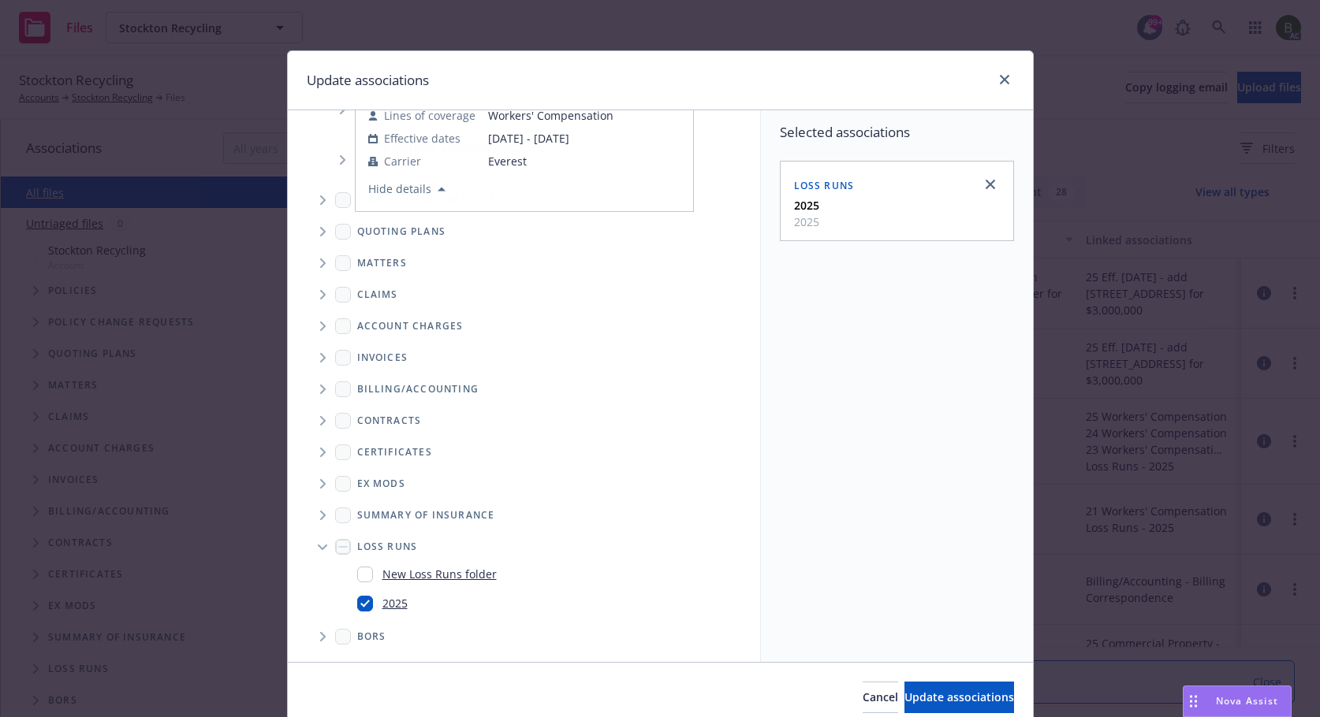
scroll to position [2561, 0]
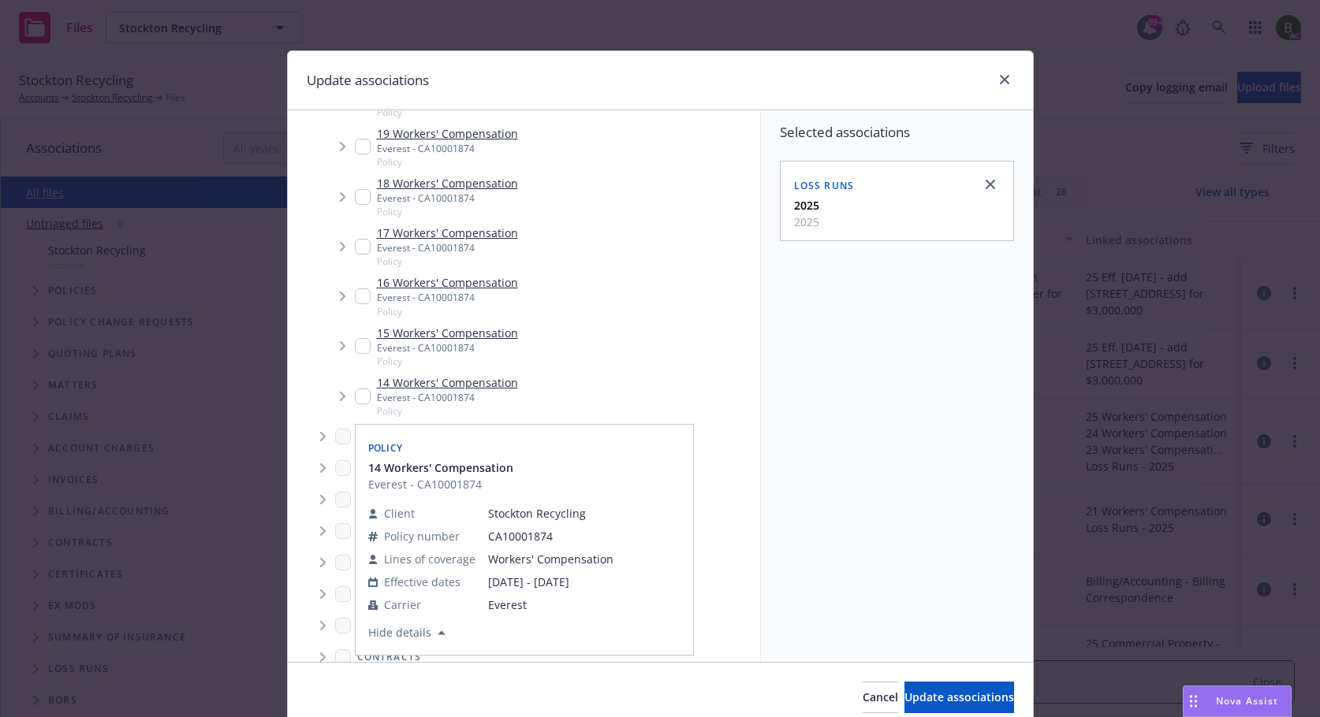
click at [359, 400] on input "Tree Example" at bounding box center [363, 397] width 16 height 16
checkbox input "true"
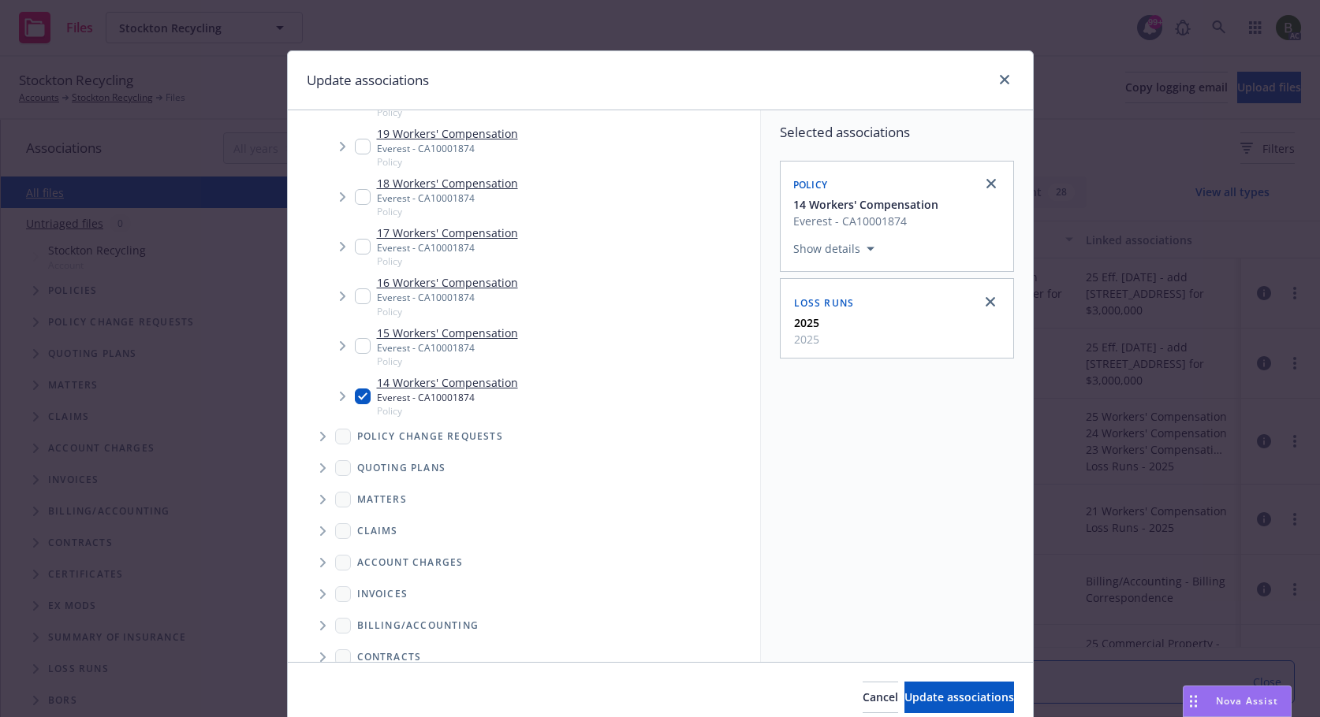
click at [355, 347] on input "Tree Example" at bounding box center [363, 346] width 16 height 16
checkbox input "true"
click at [359, 296] on input "Tree Example" at bounding box center [363, 297] width 16 height 16
checkbox input "true"
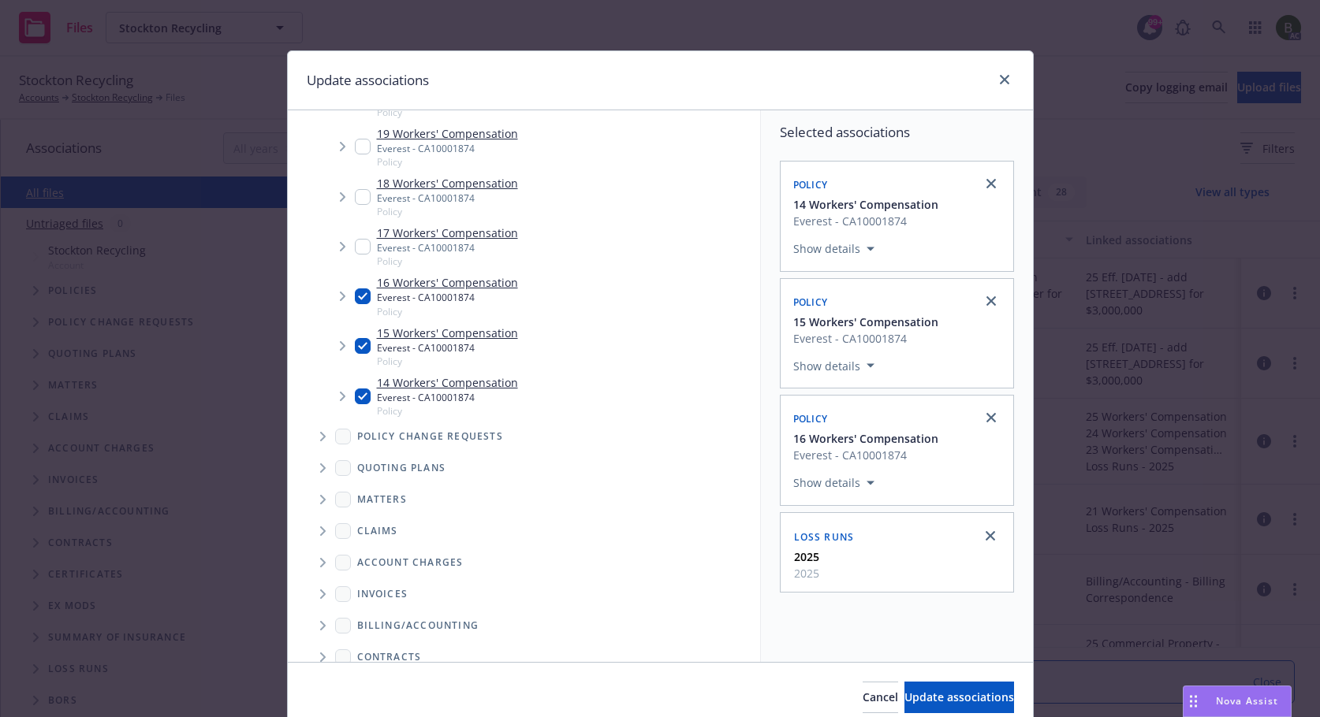
click at [361, 245] on input "Tree Example" at bounding box center [363, 247] width 16 height 16
checkbox input "true"
click at [358, 192] on input "Tree Example" at bounding box center [363, 197] width 16 height 16
checkbox input "true"
click at [361, 145] on input "Tree Example" at bounding box center [363, 147] width 16 height 16
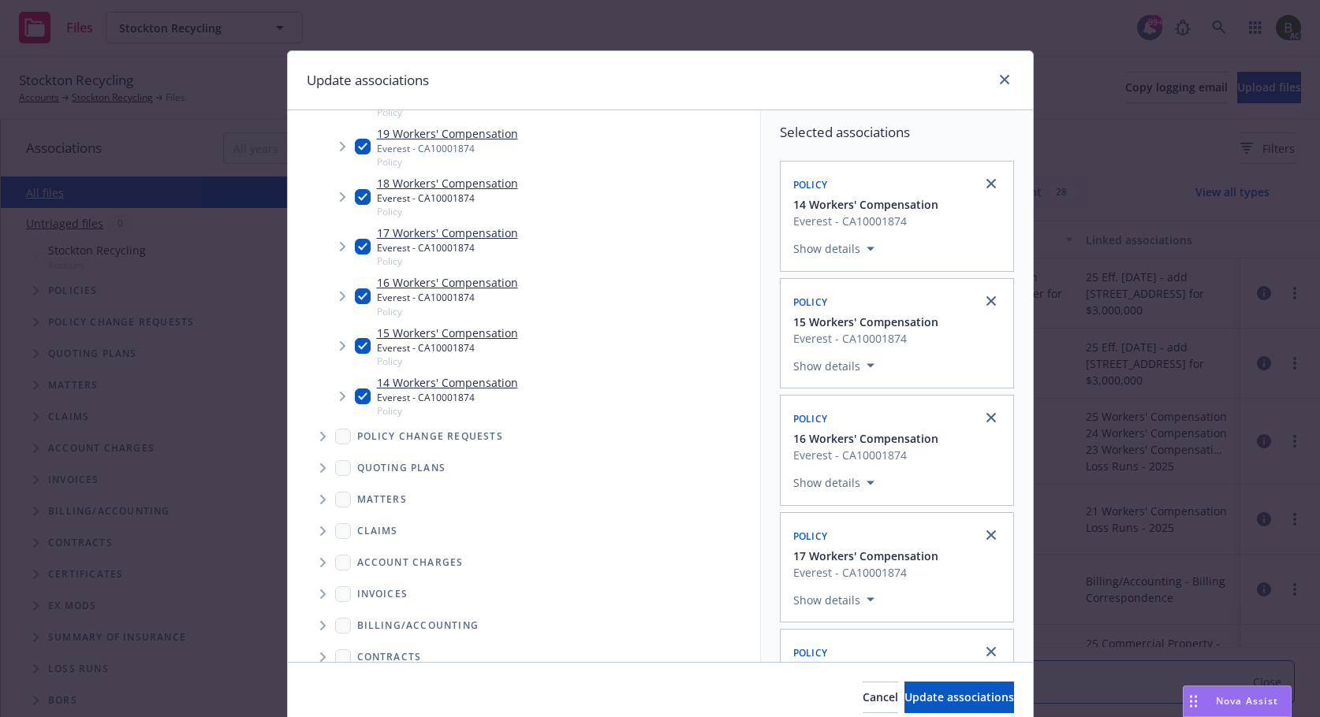
checkbox input "true"
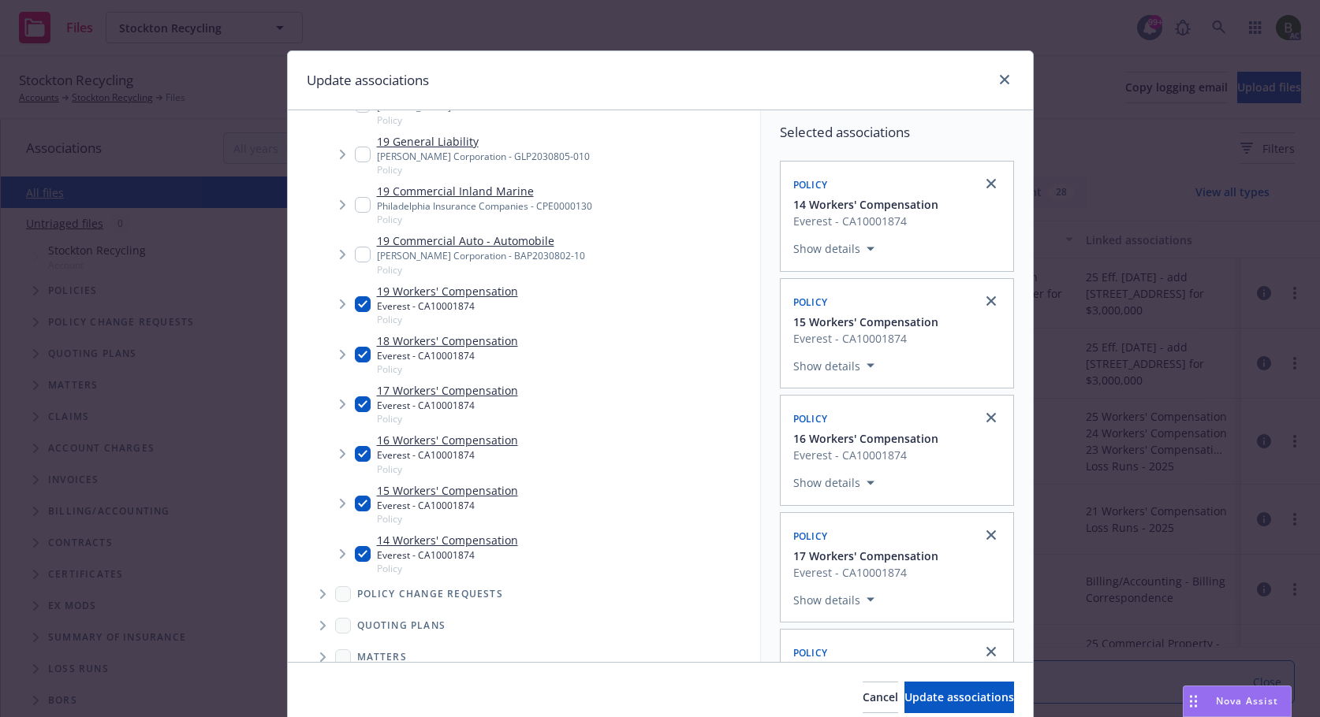
scroll to position [2166, 0]
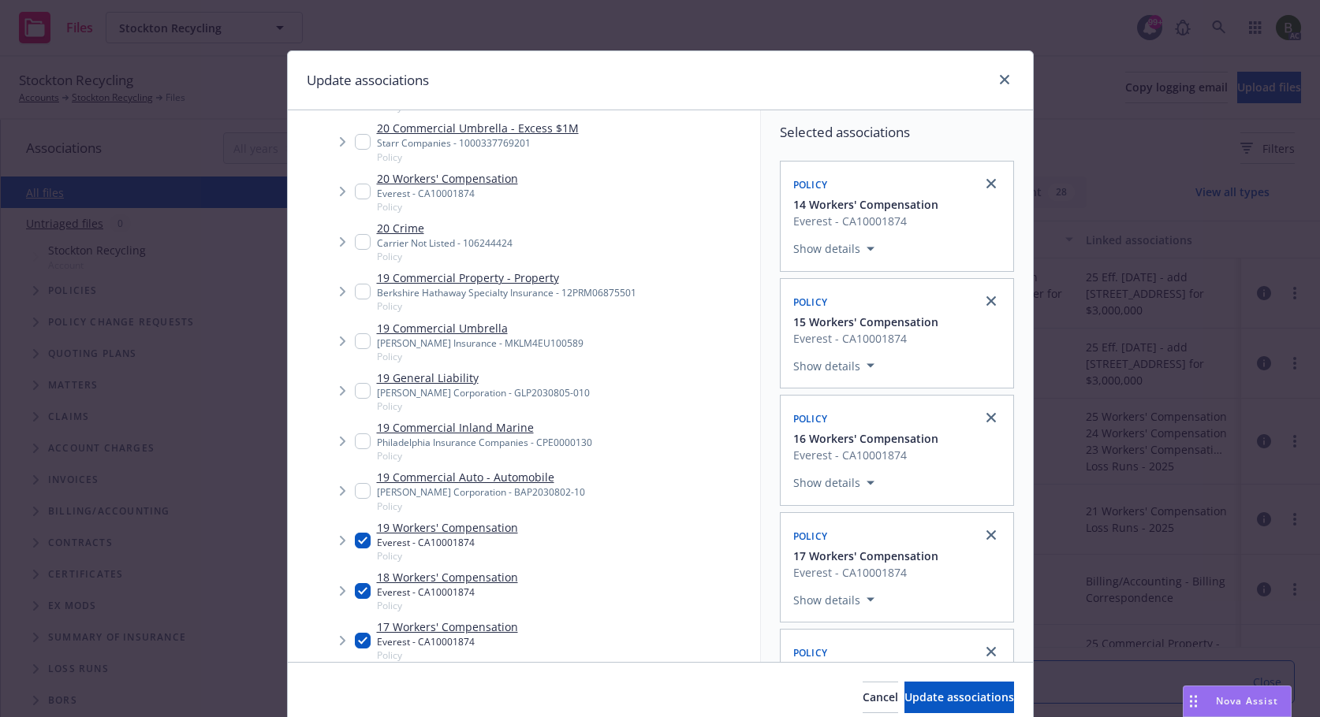
click at [359, 193] on input "Tree Example" at bounding box center [363, 192] width 16 height 16
checkbox input "true"
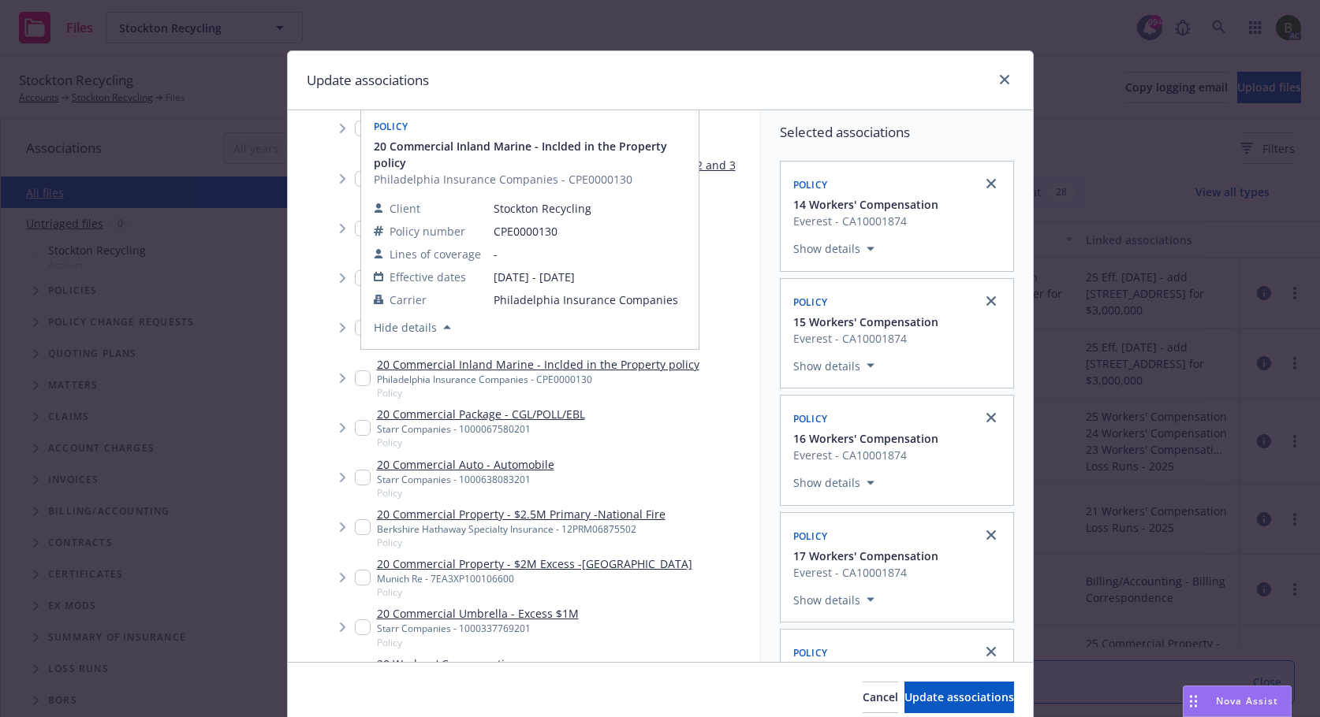
scroll to position [1536, 0]
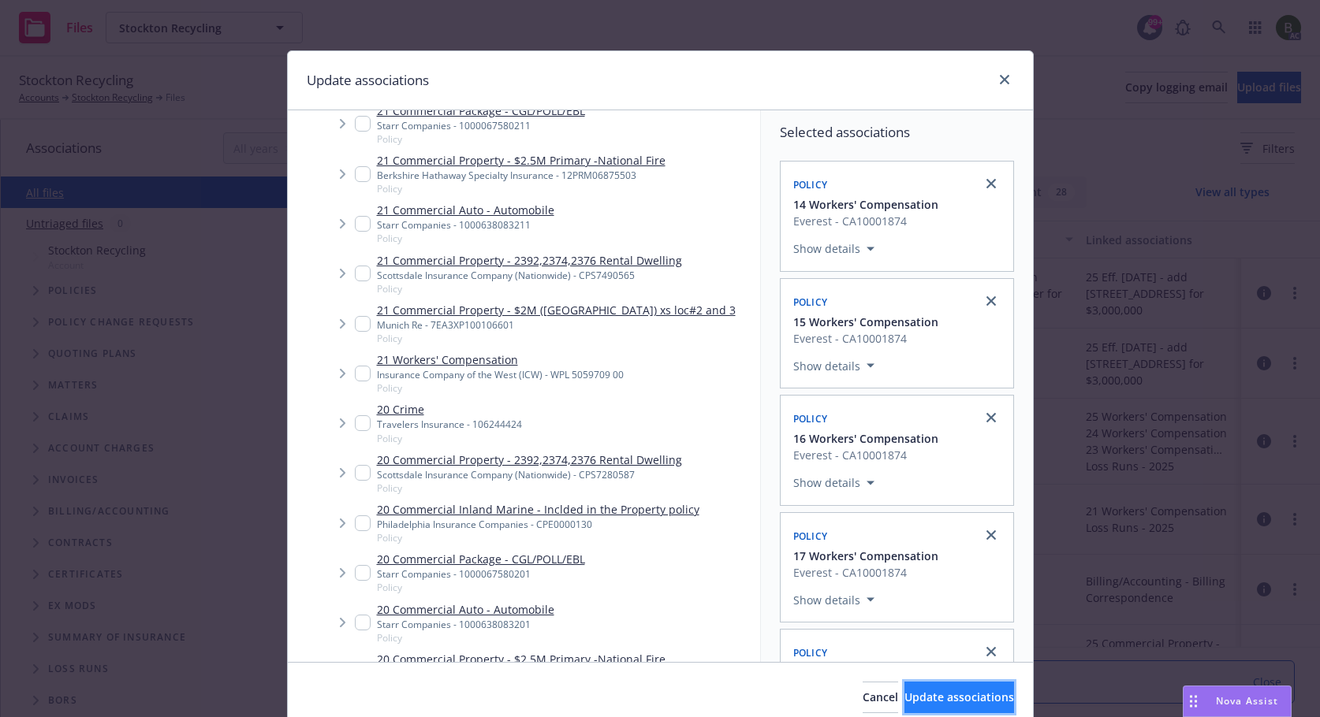
click at [948, 703] on span "Update associations" at bounding box center [959, 697] width 110 height 15
type textarea "x"
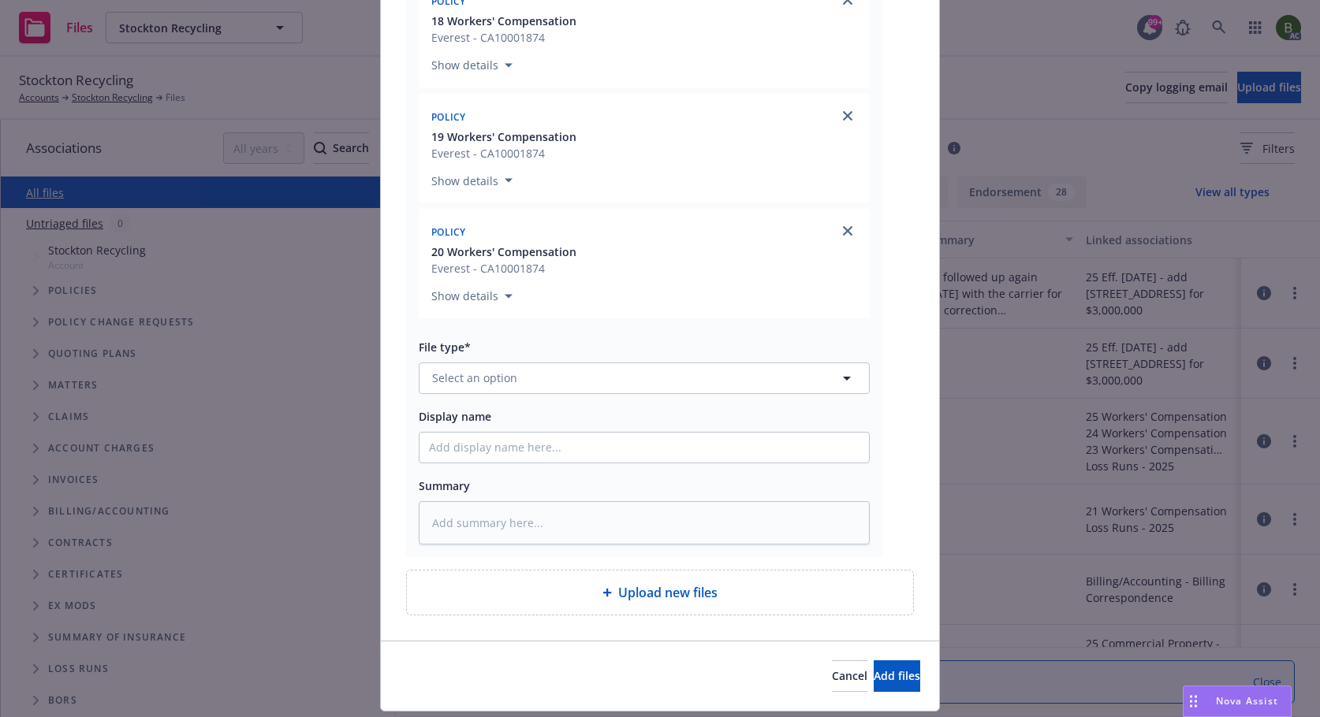
scroll to position [881, 0]
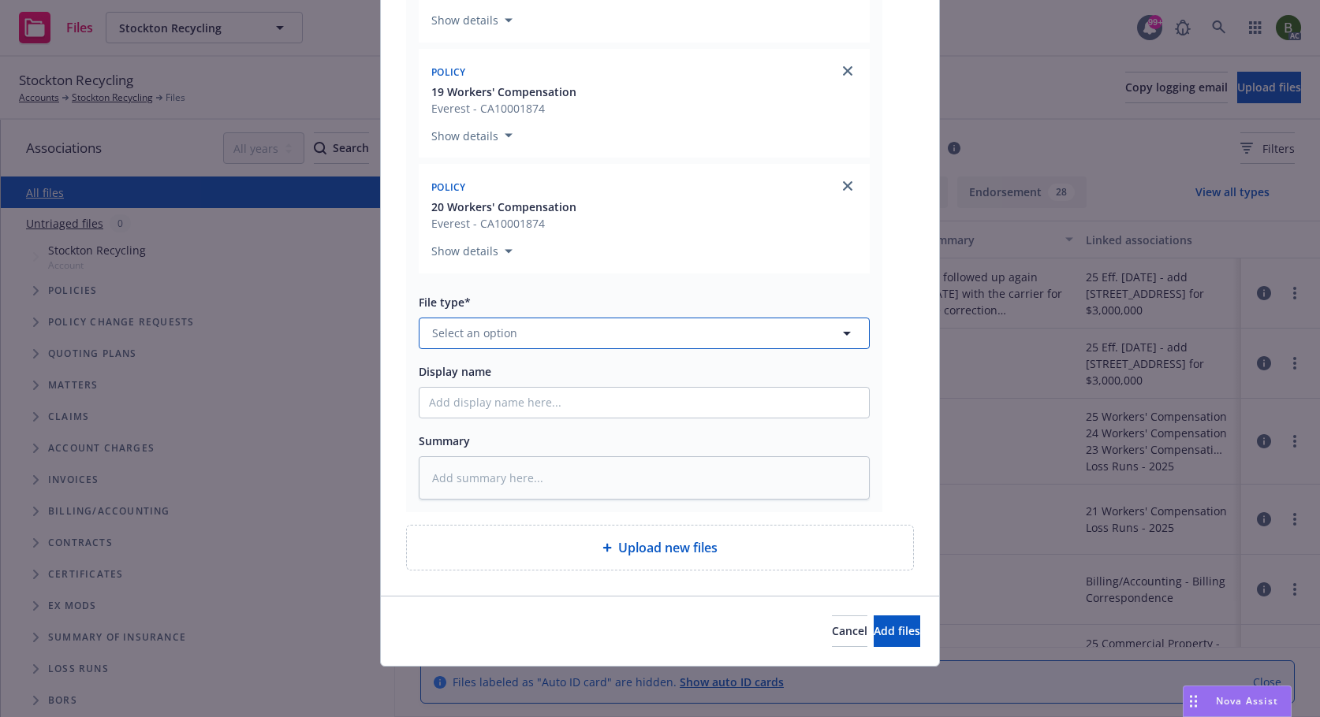
click at [565, 345] on button "Select an option" at bounding box center [644, 334] width 451 height 32
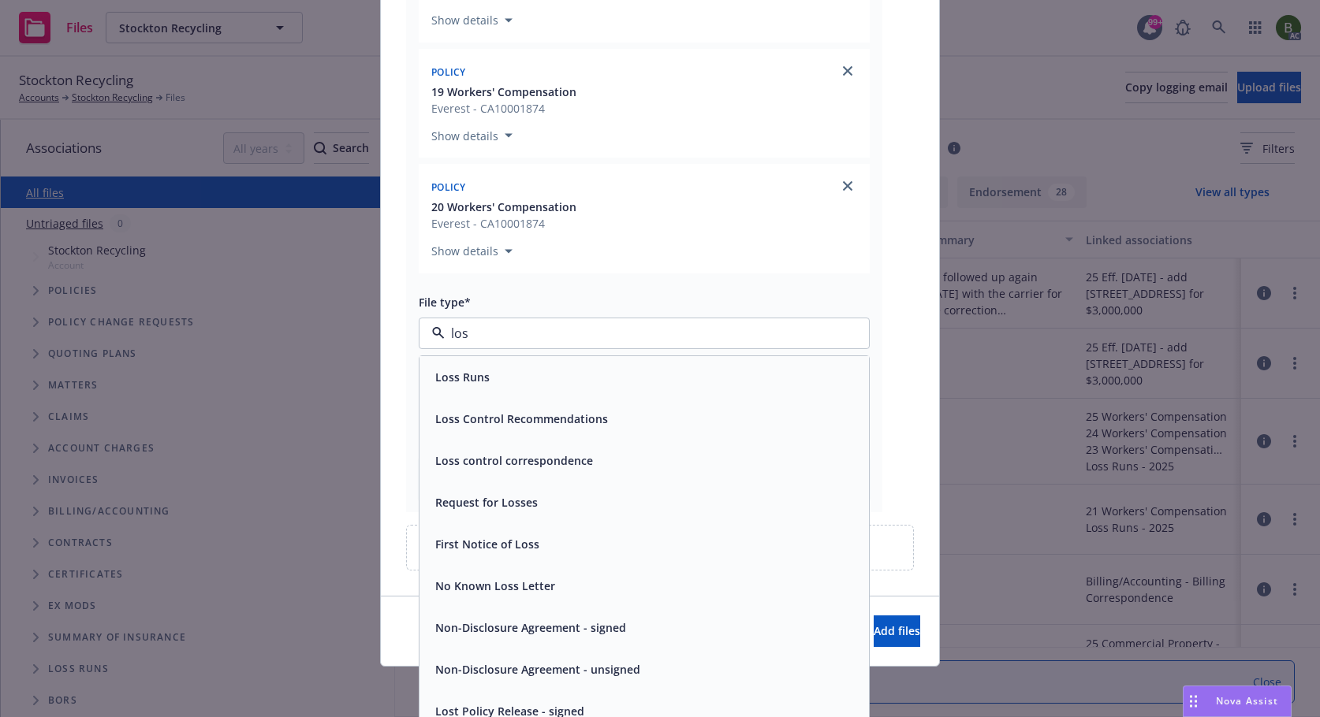
type input "loss"
click at [480, 378] on span "Loss Runs" at bounding box center [462, 377] width 54 height 17
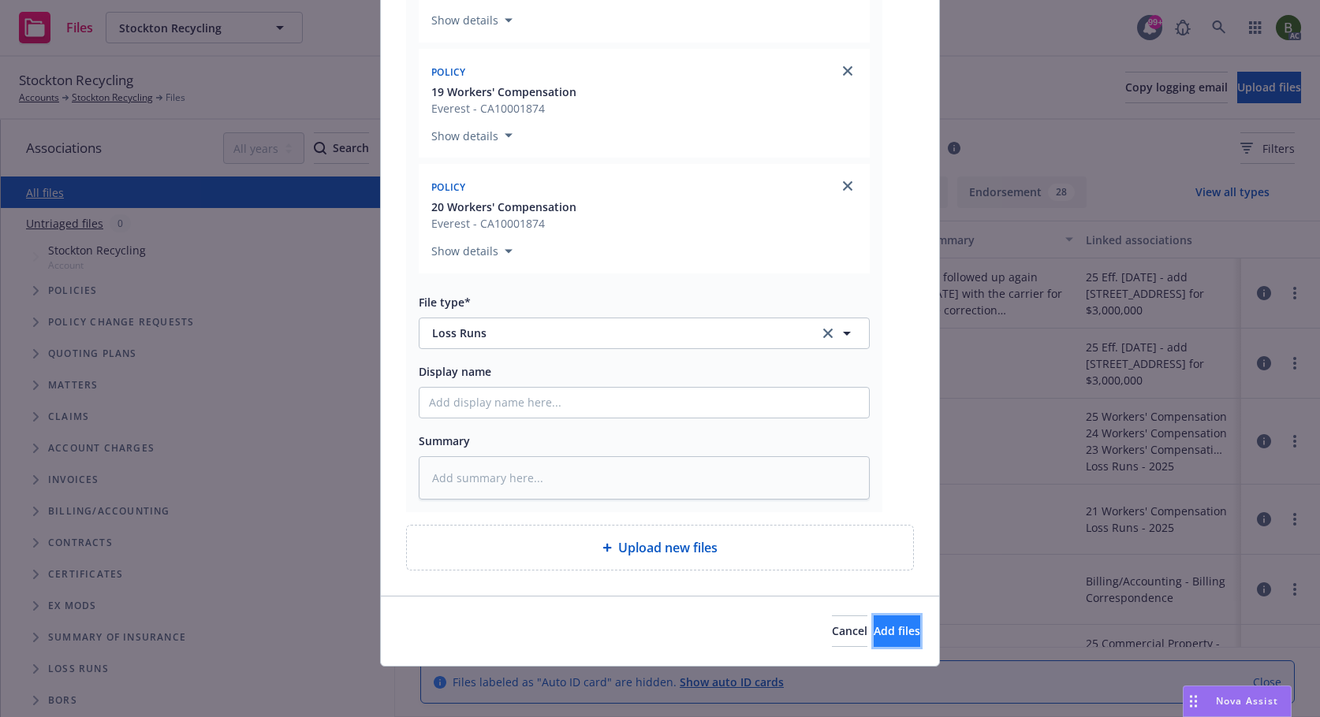
click at [873, 635] on span "Add files" at bounding box center [896, 631] width 47 height 15
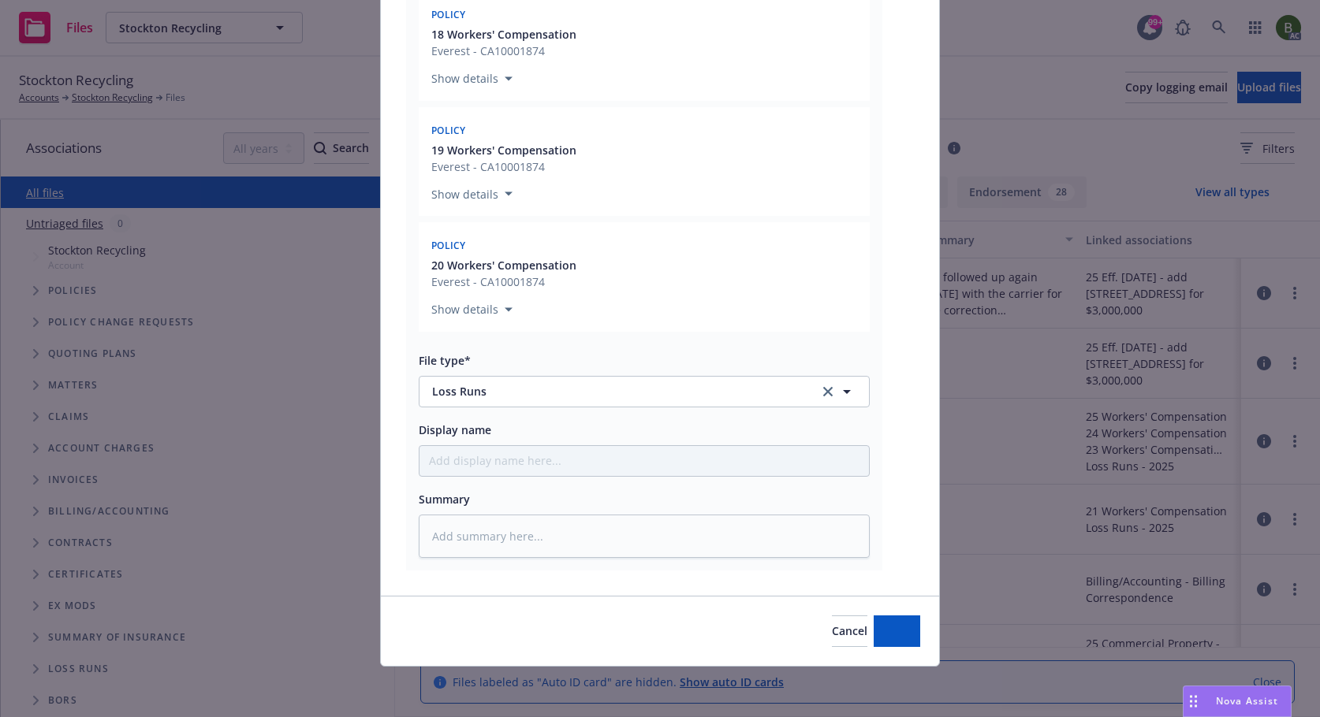
scroll to position [822, 0]
type textarea "x"
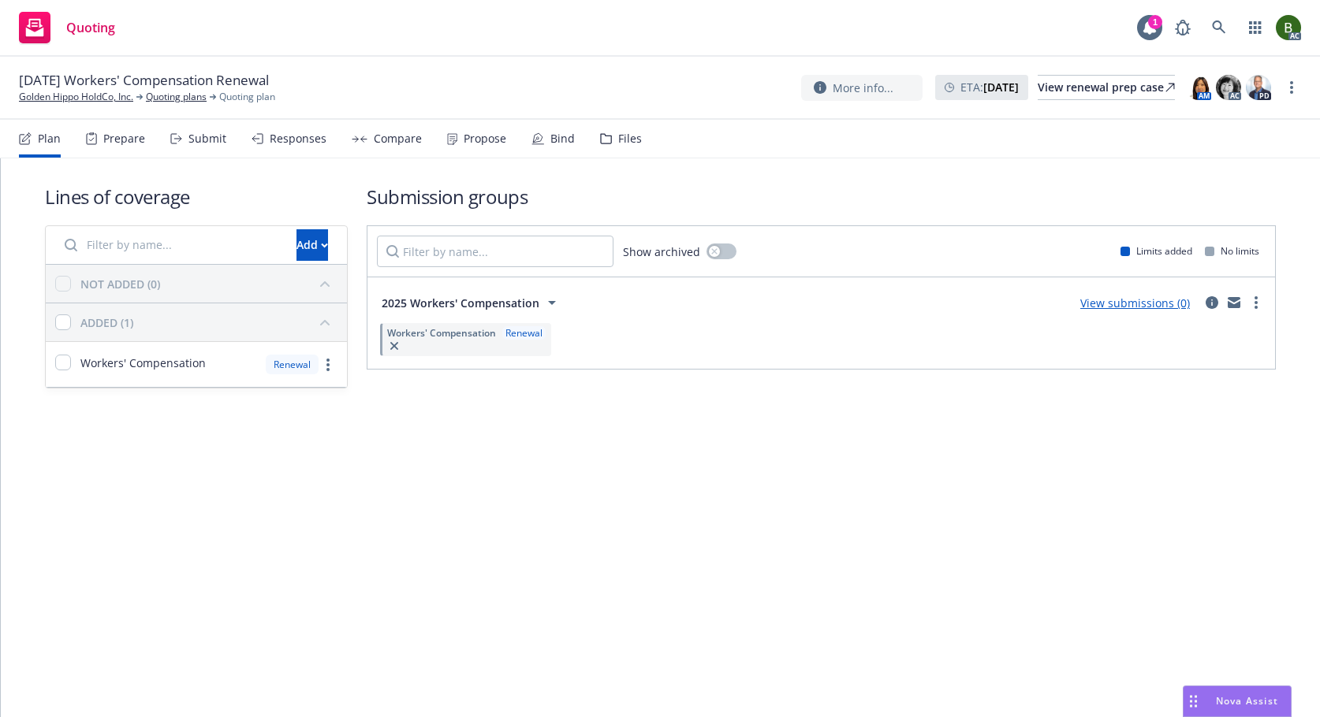
click at [611, 145] on div "Files" at bounding box center [621, 139] width 42 height 38
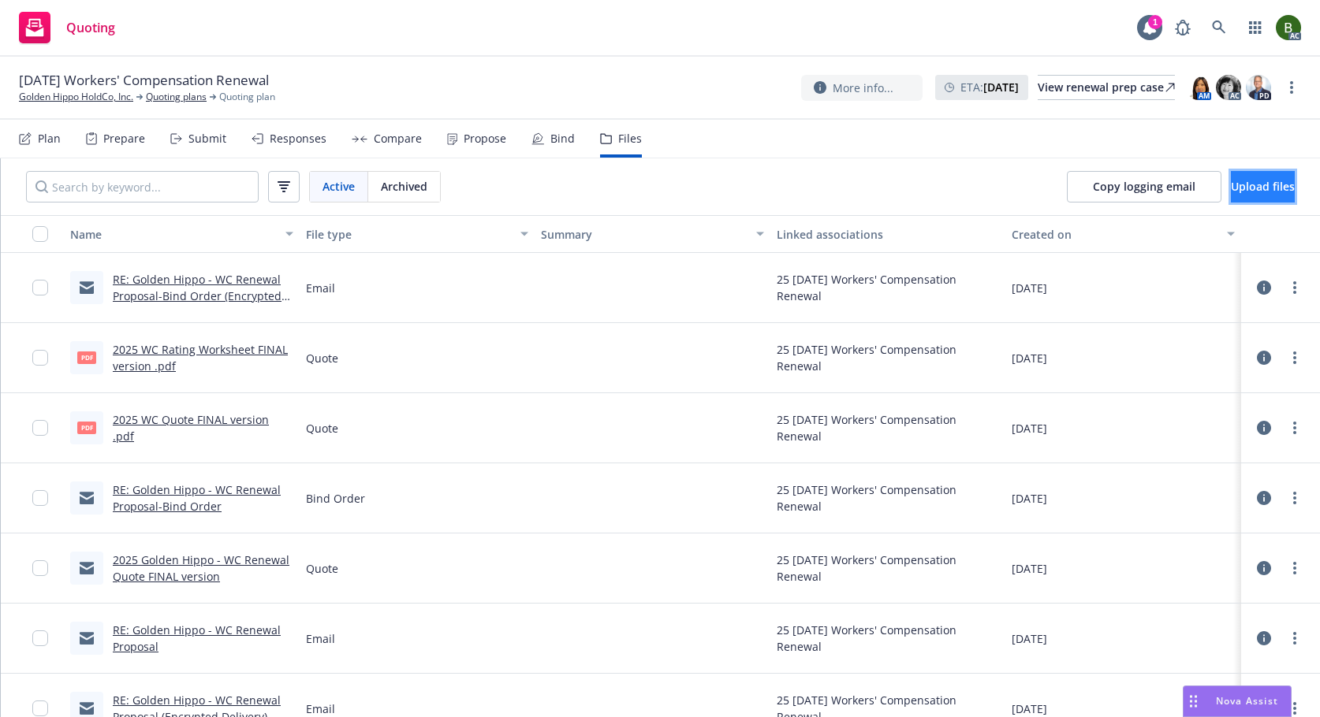
click at [1232, 177] on button "Upload files" at bounding box center [1263, 187] width 64 height 32
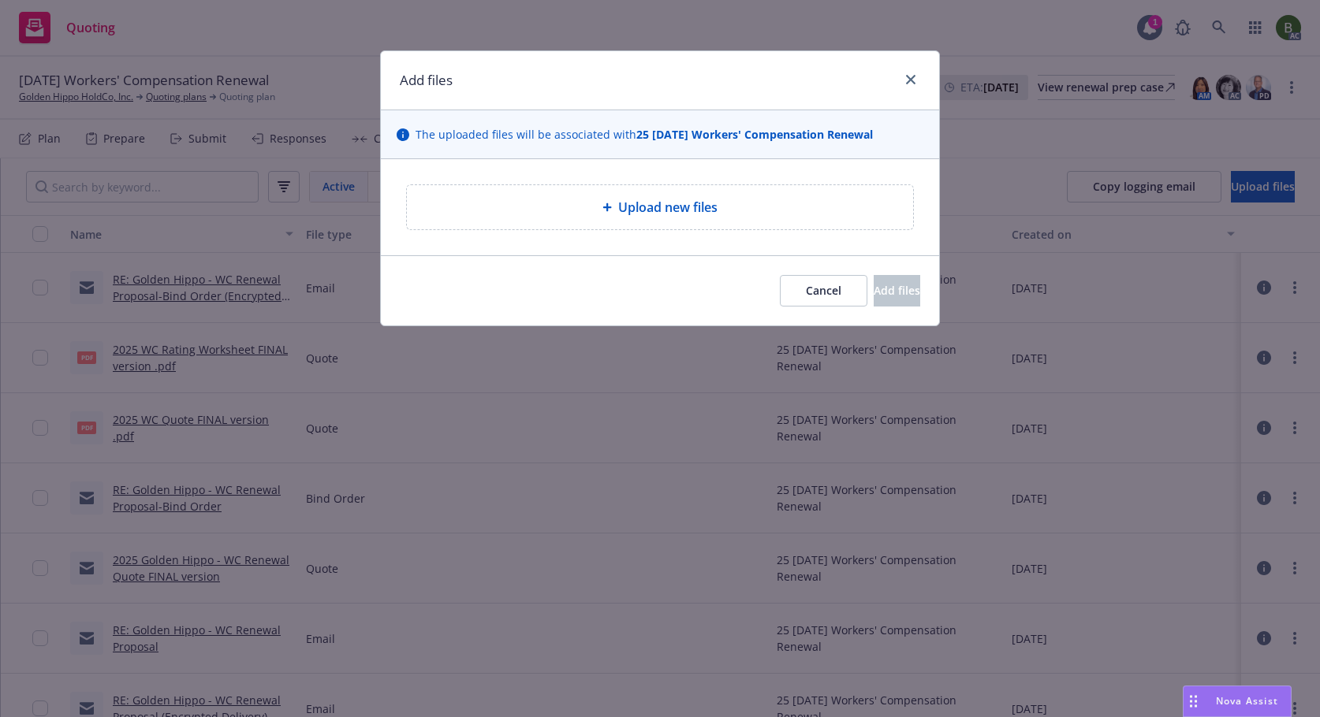
click at [653, 204] on span "Upload new files" at bounding box center [667, 207] width 99 height 19
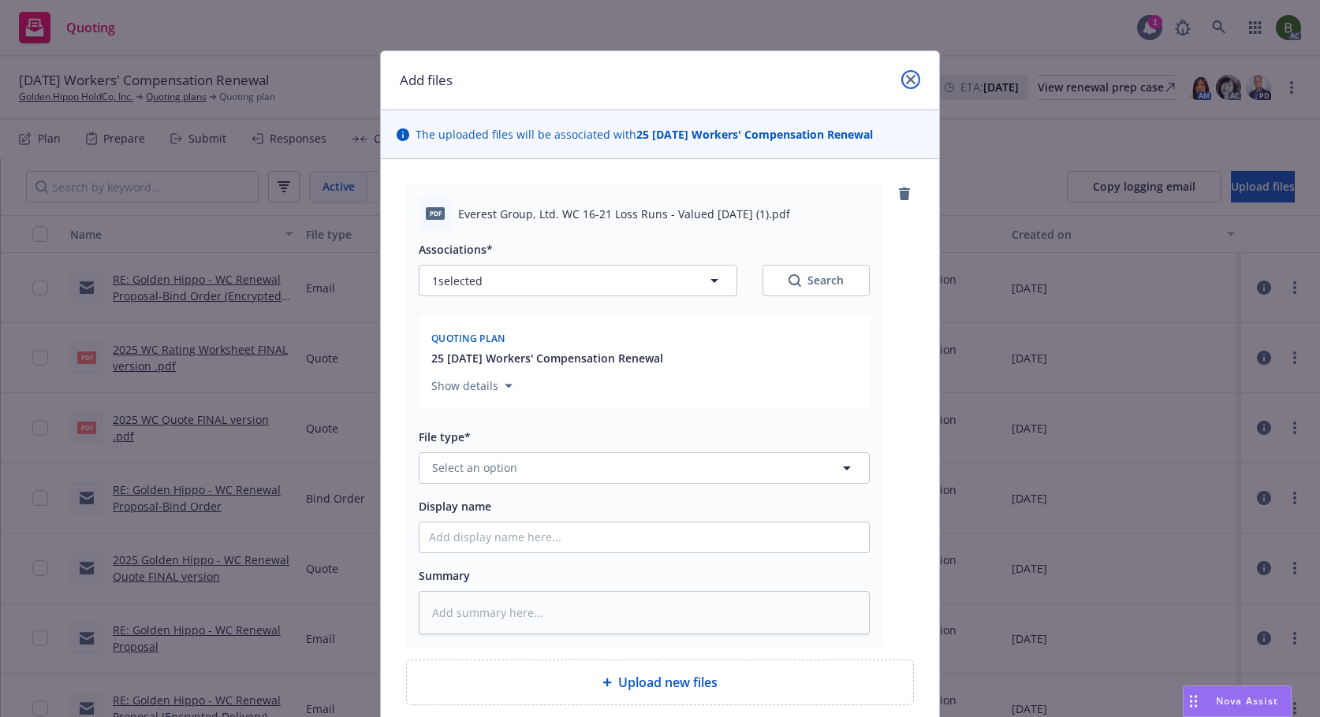
click at [906, 84] on icon "close" at bounding box center [910, 79] width 9 height 9
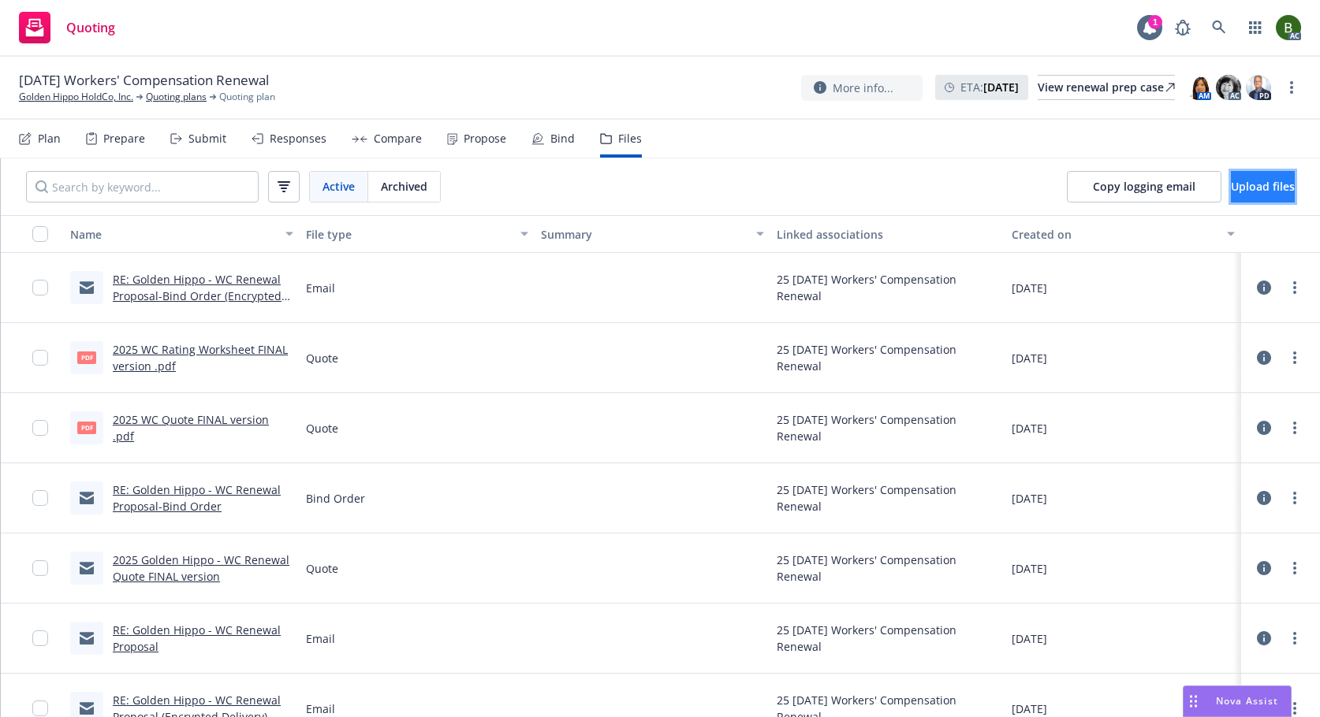
click at [1270, 186] on button "Upload files" at bounding box center [1263, 187] width 64 height 32
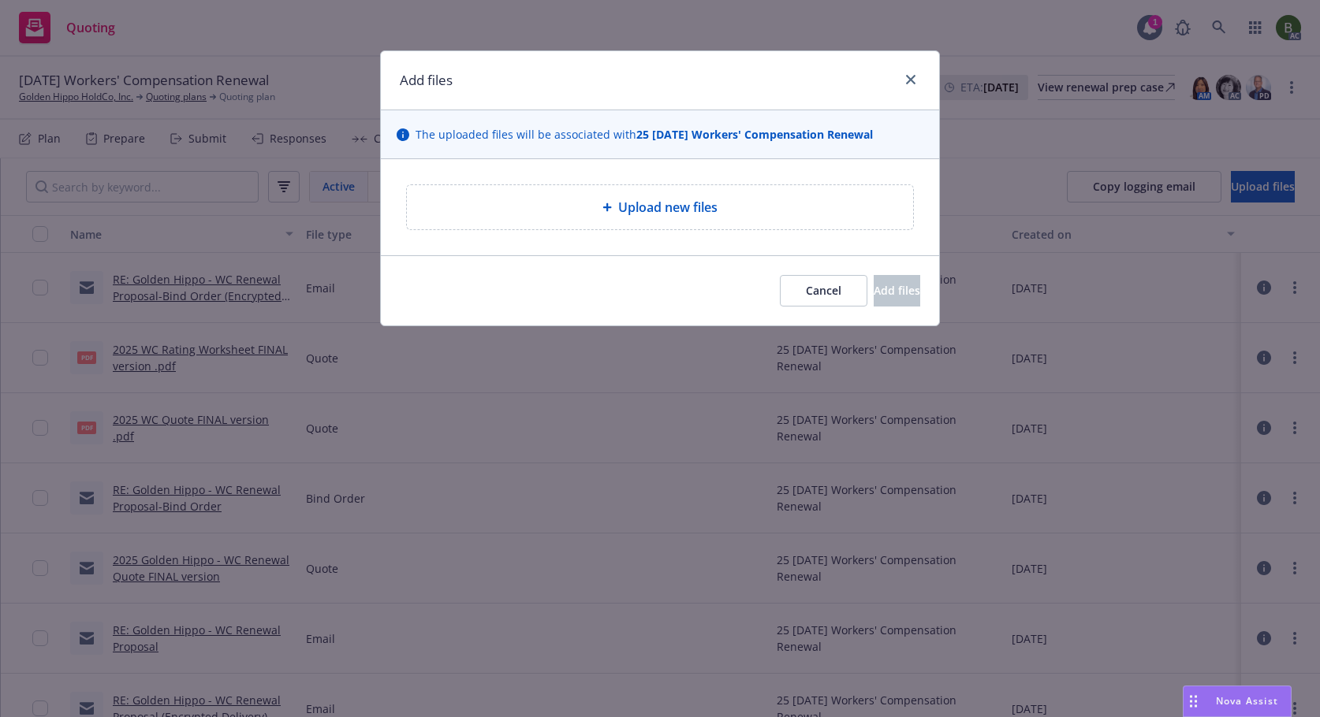
click at [654, 203] on span "Upload new files" at bounding box center [667, 207] width 99 height 19
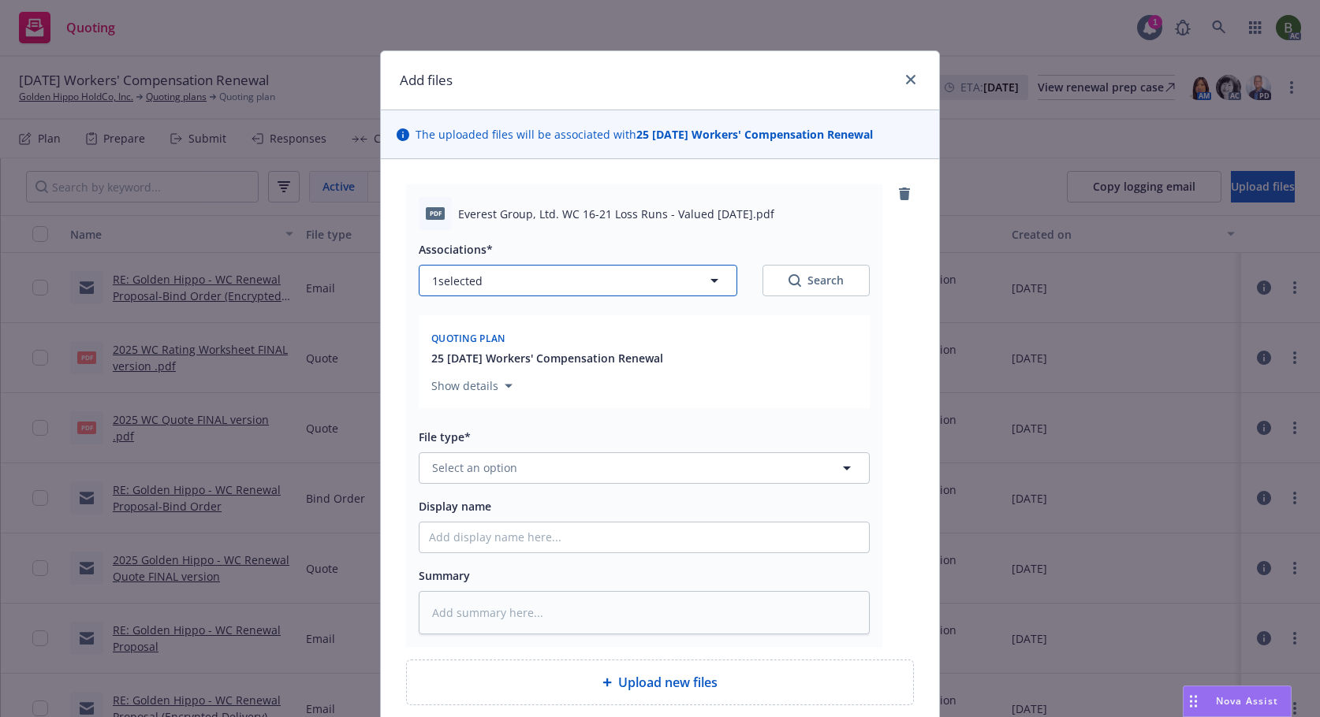
click at [664, 277] on button "1 selected" at bounding box center [578, 281] width 318 height 32
type textarea "x"
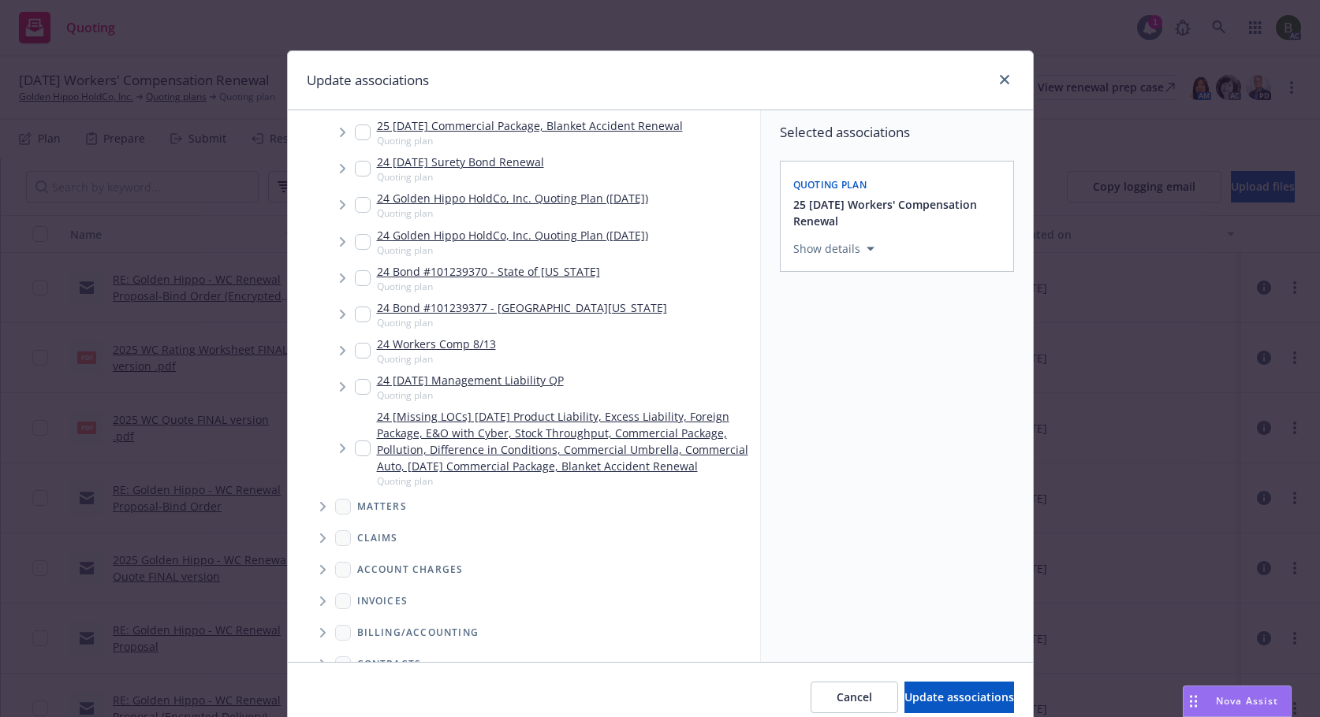
scroll to position [597, 0]
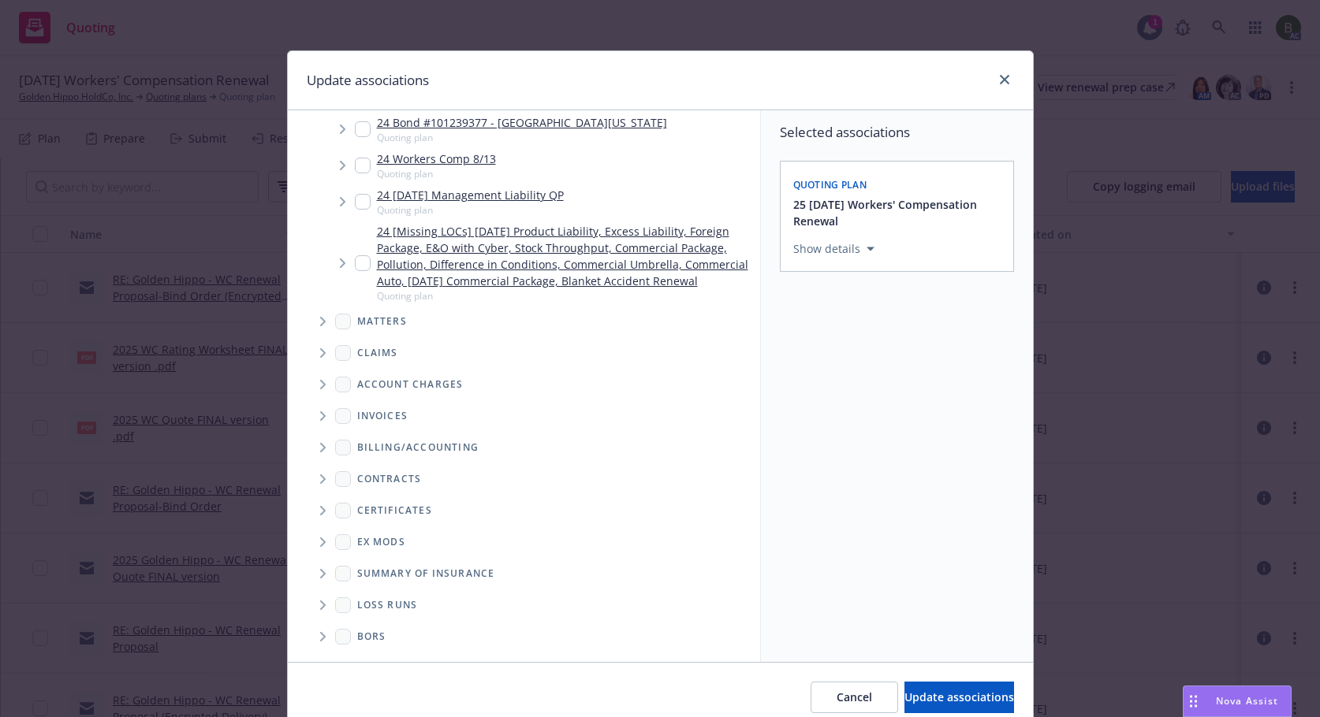
click at [321, 609] on span "Folder Tree Example" at bounding box center [322, 605] width 25 height 25
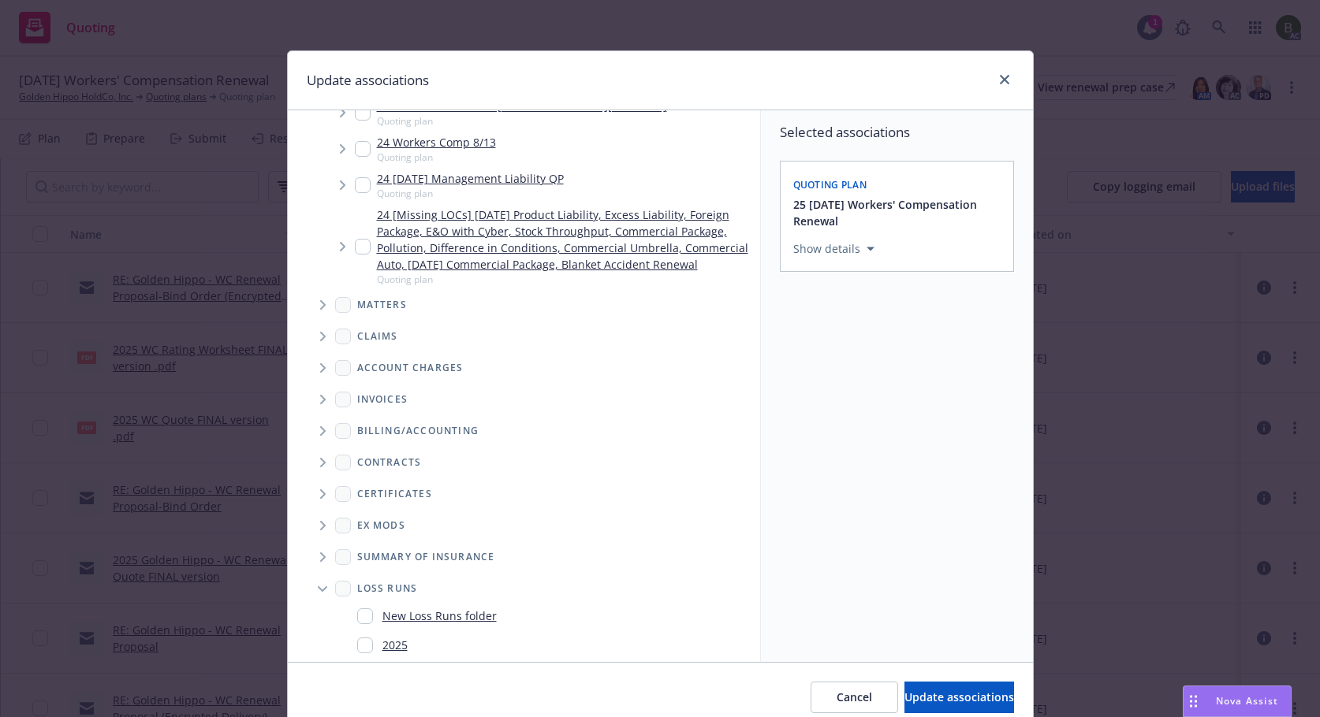
click at [372, 657] on div "2025" at bounding box center [382, 645] width 50 height 23
checkbox input "true"
click at [904, 699] on span "Update associations" at bounding box center [959, 697] width 110 height 15
type textarea "x"
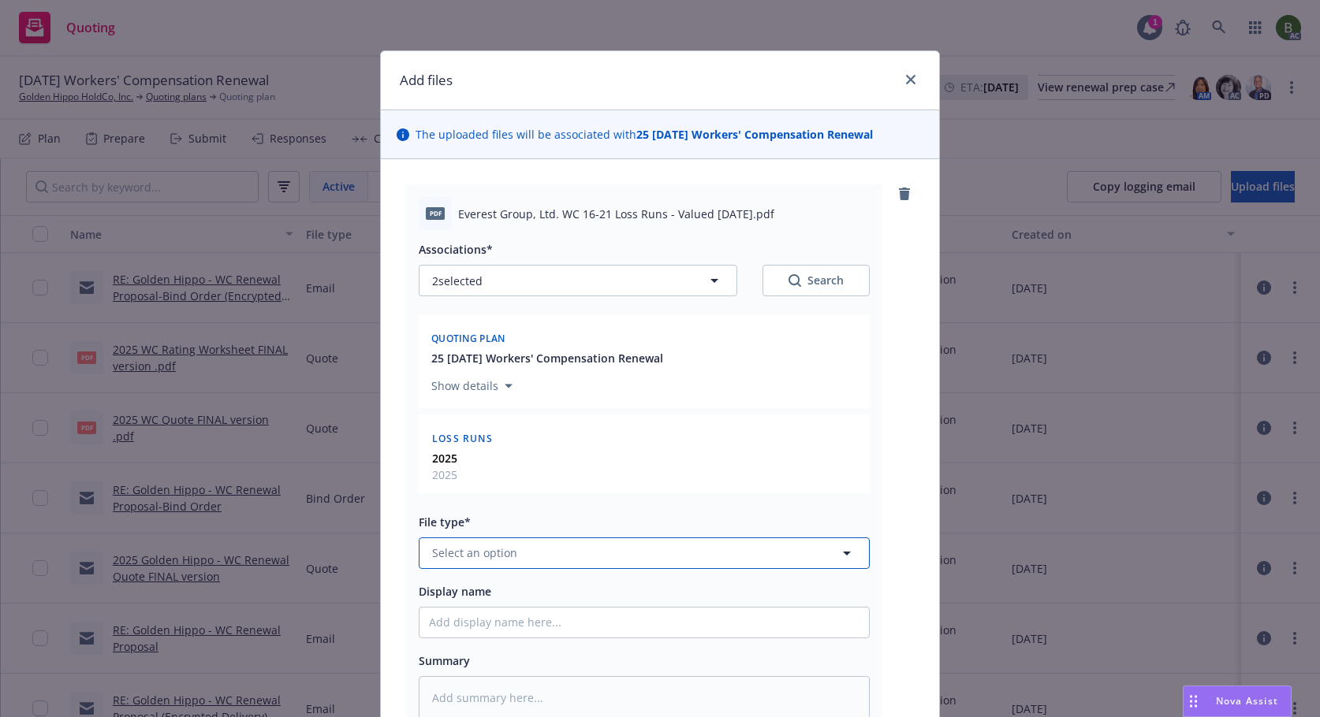
click at [546, 559] on button "Select an option" at bounding box center [644, 554] width 451 height 32
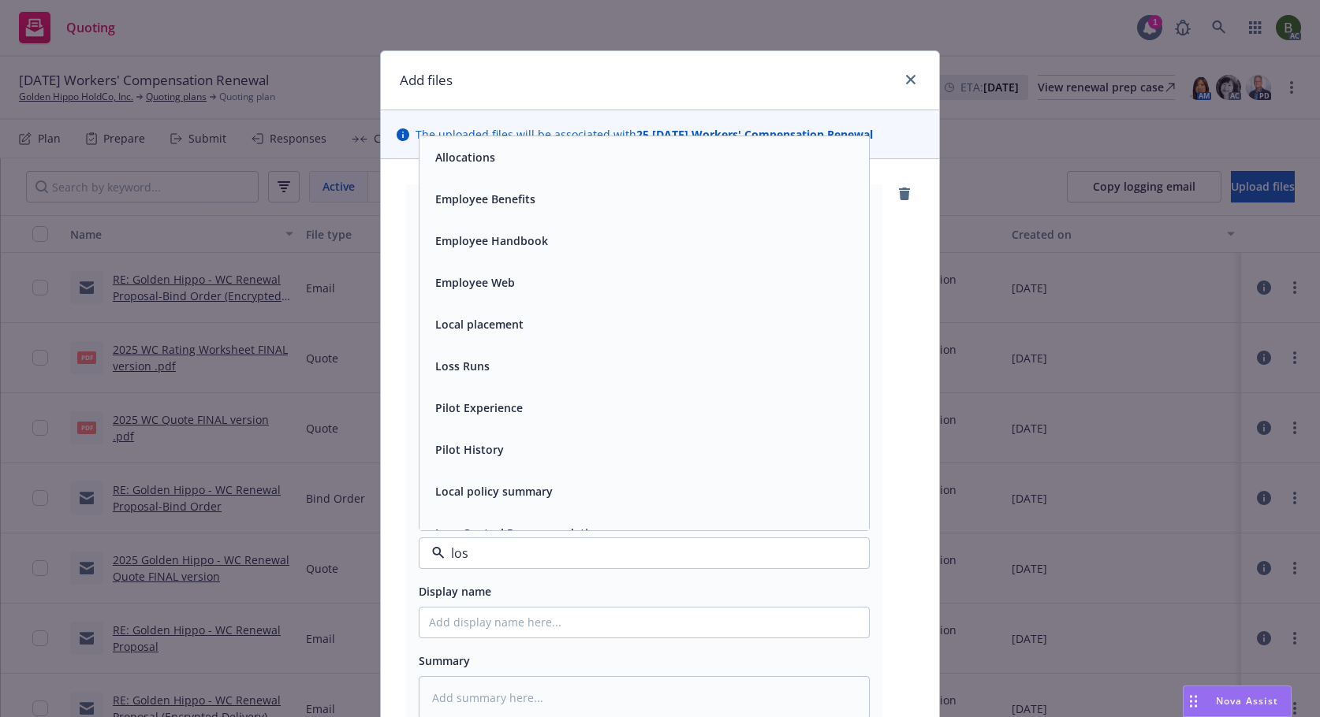
type input "loss"
click at [440, 173] on div "Loss Runs" at bounding box center [643, 157] width 449 height 42
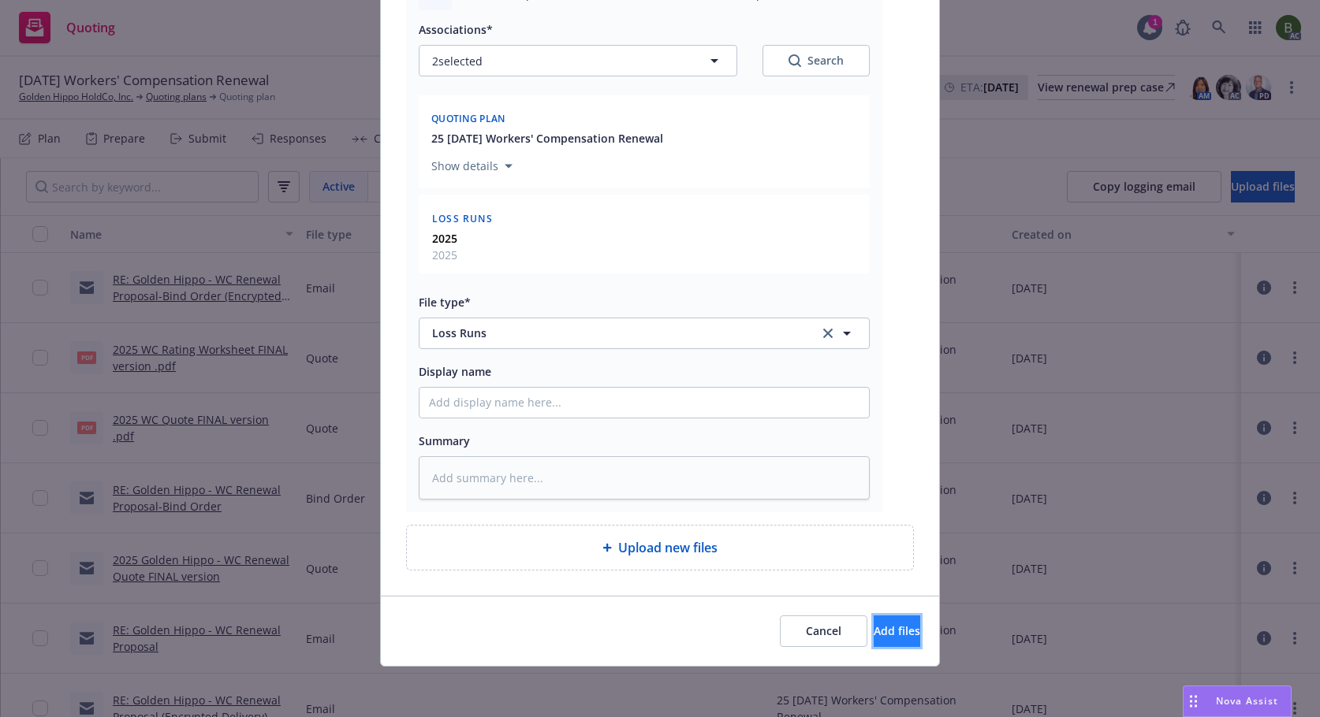
click at [906, 639] on button "Add files" at bounding box center [896, 632] width 47 height 32
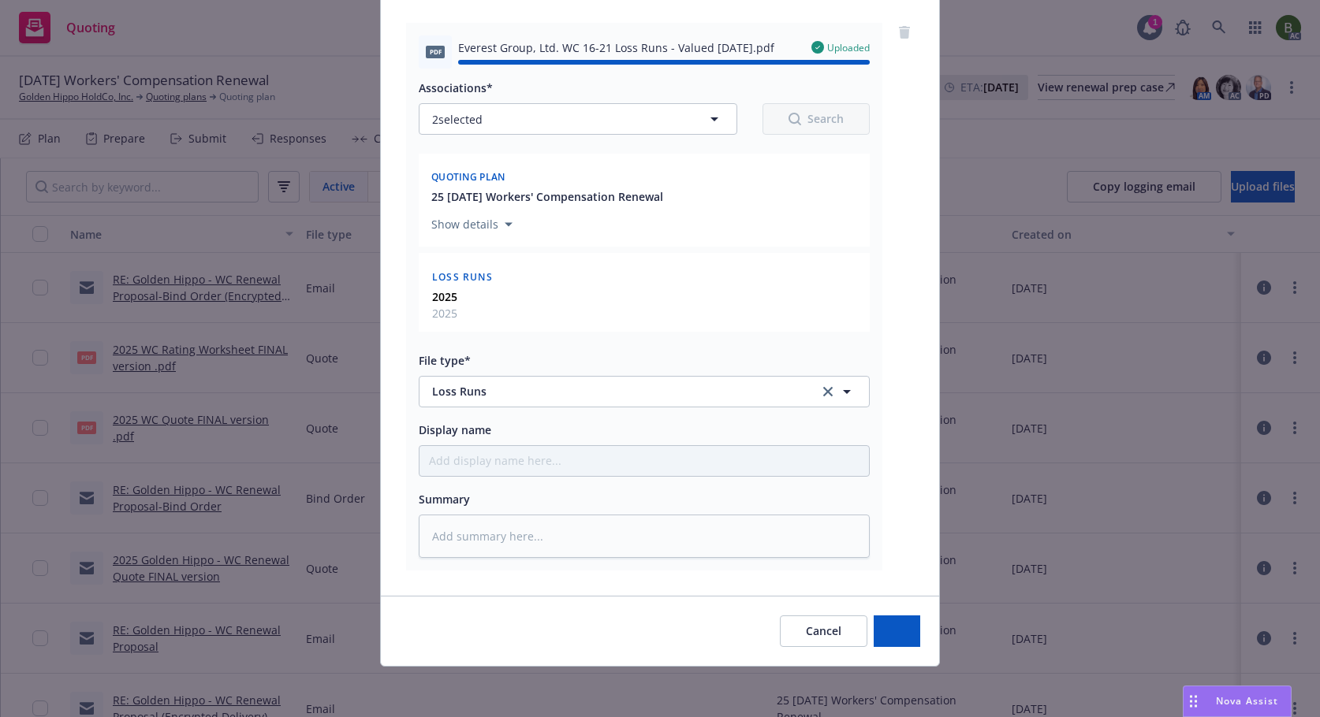
type textarea "x"
